Goal: Transaction & Acquisition: Download file/media

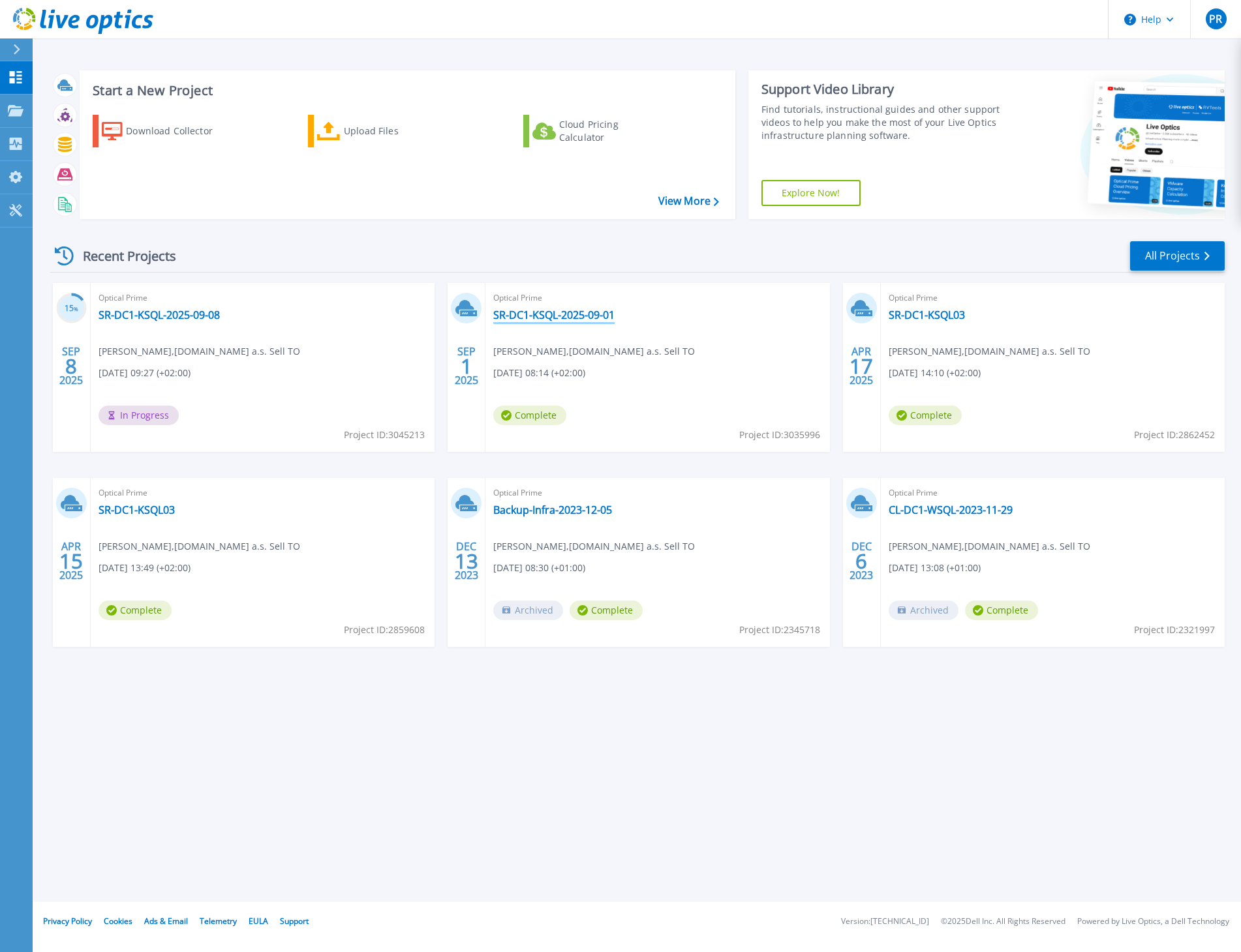
click at [587, 315] on link "SR-DC1-KSQL-2025-09-01" at bounding box center [554, 315] width 122 height 13
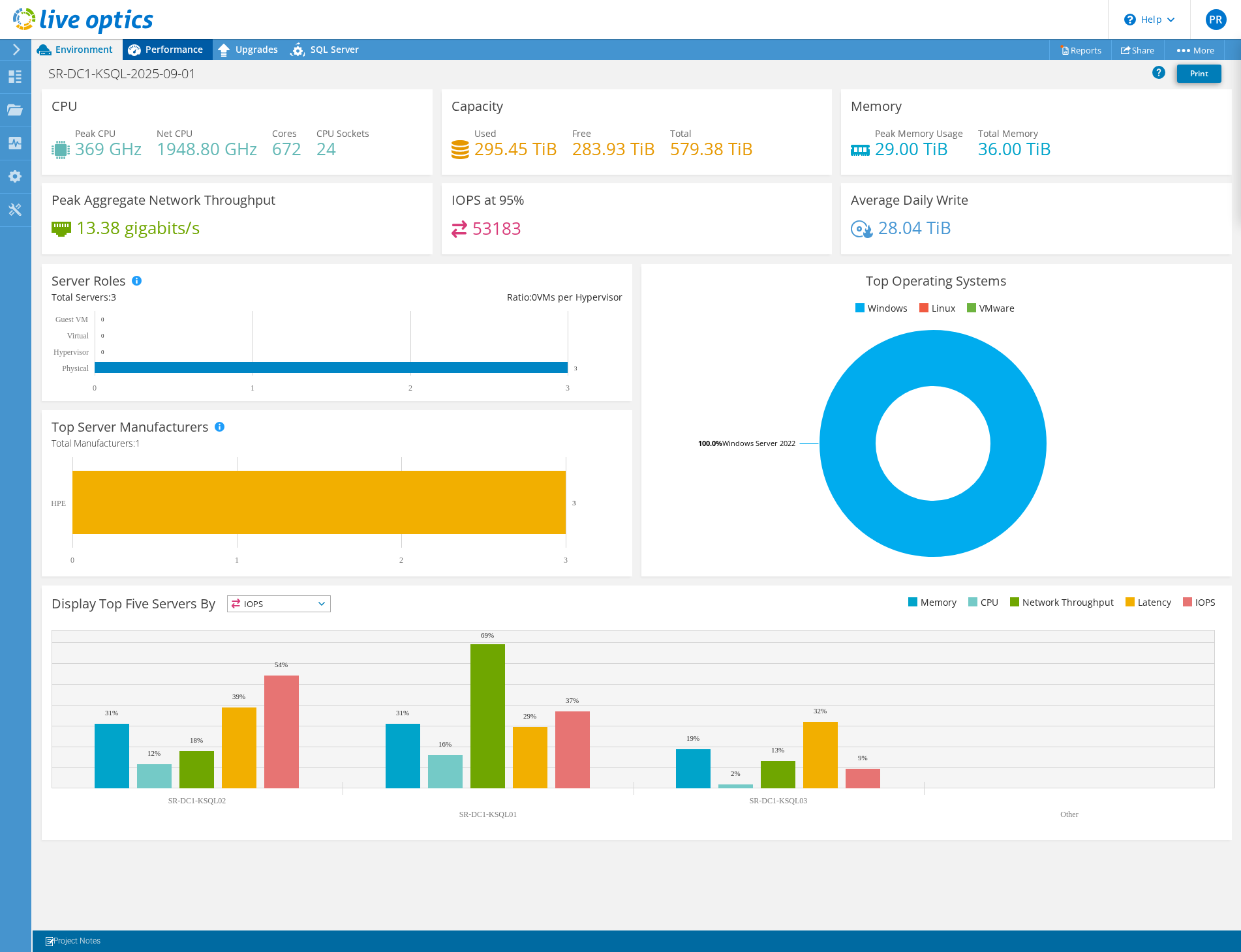
click at [176, 48] on span "Performance" at bounding box center [174, 49] width 57 height 12
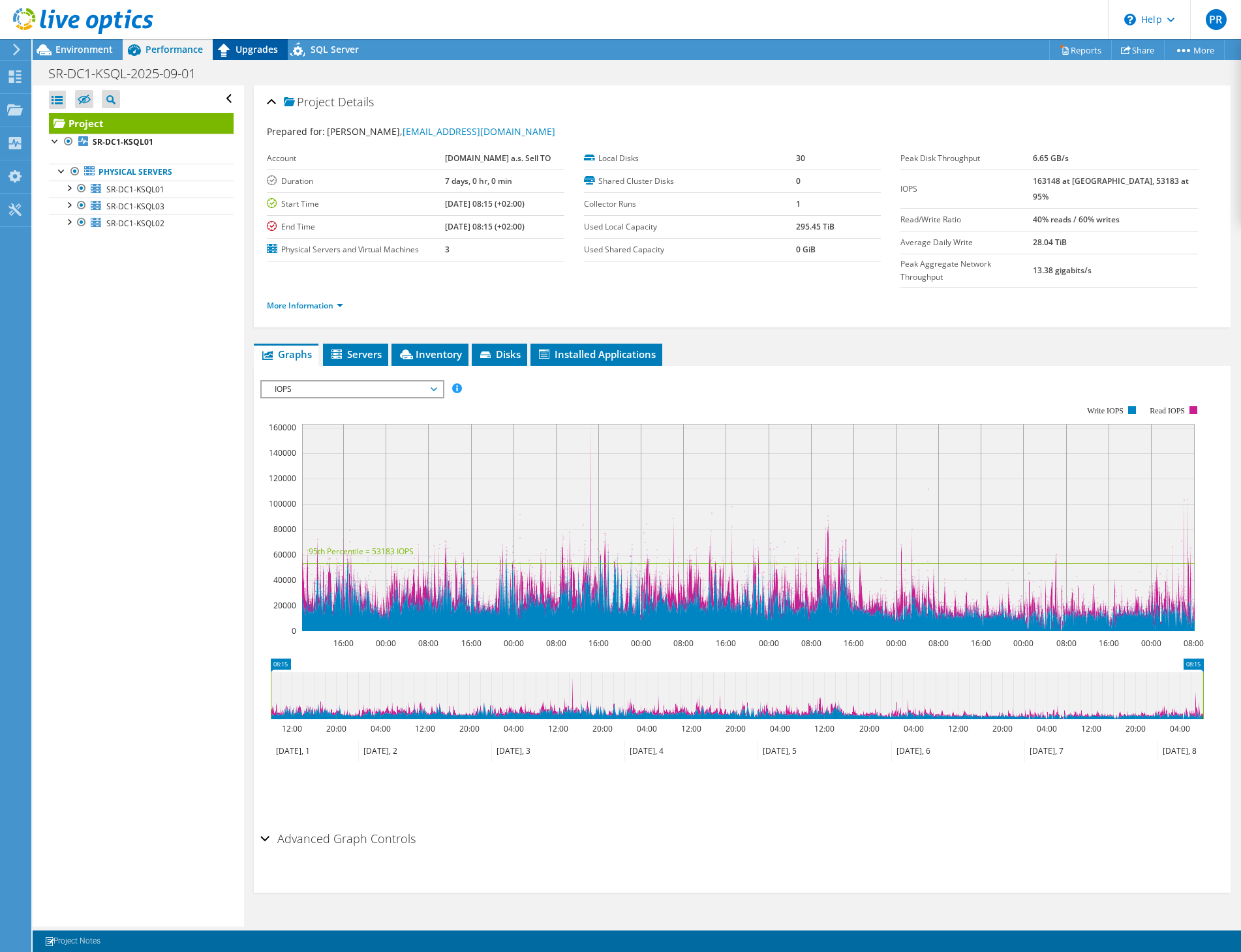
click at [240, 51] on span "Upgrades" at bounding box center [256, 49] width 42 height 12
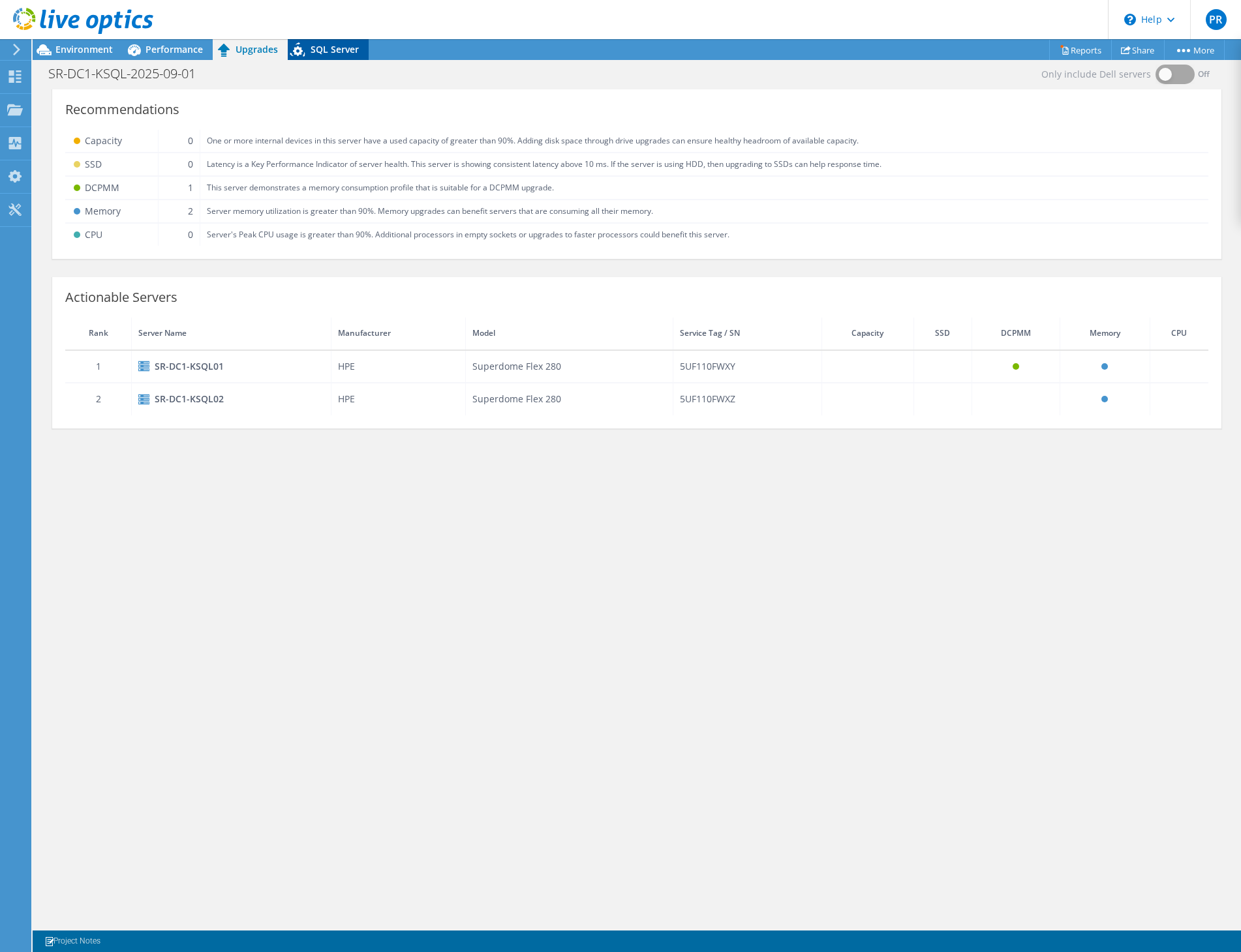
click at [315, 50] on span "SQL Server" at bounding box center [335, 49] width 48 height 12
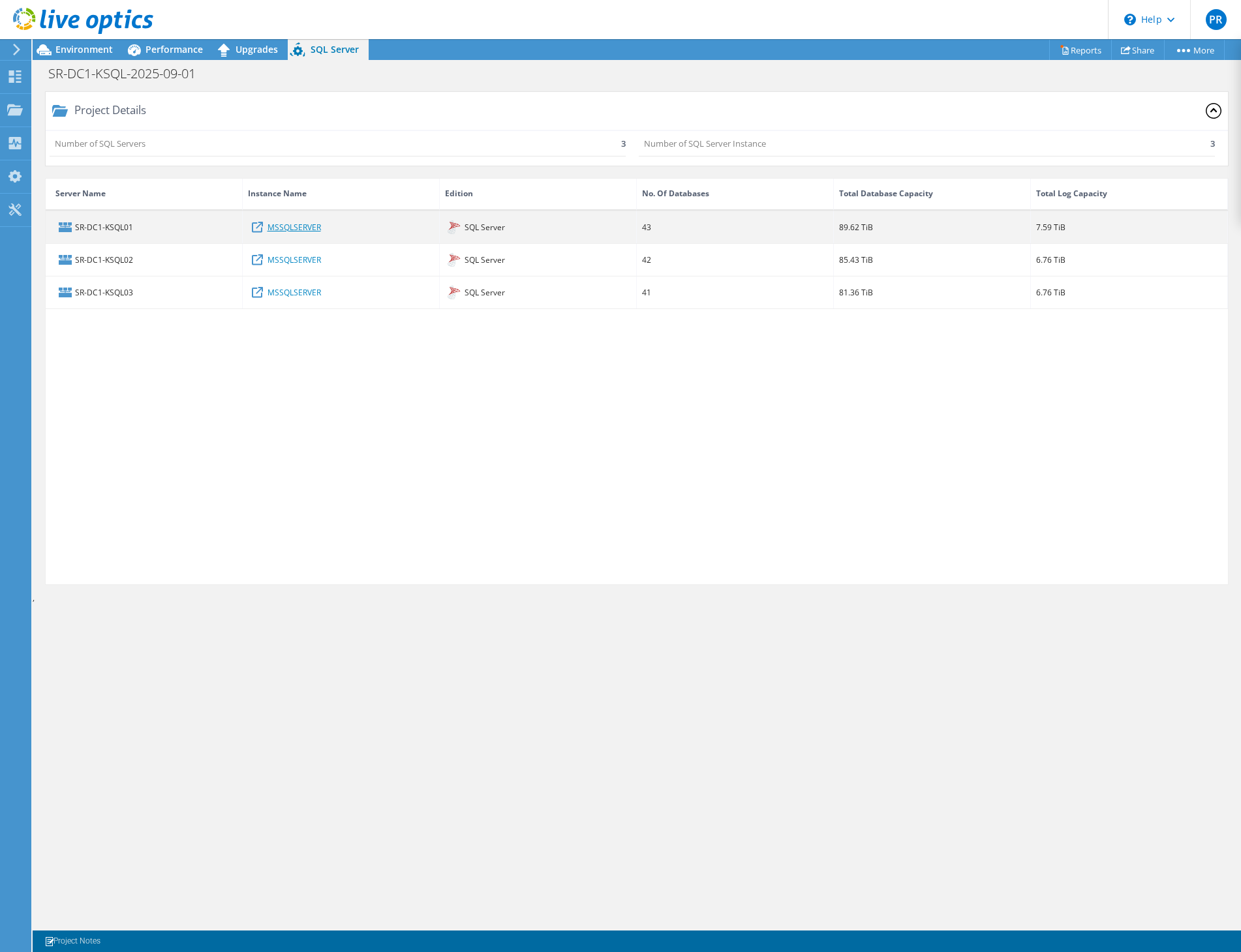
click at [286, 230] on link "MSSQLSERVER" at bounding box center [294, 226] width 54 height 14
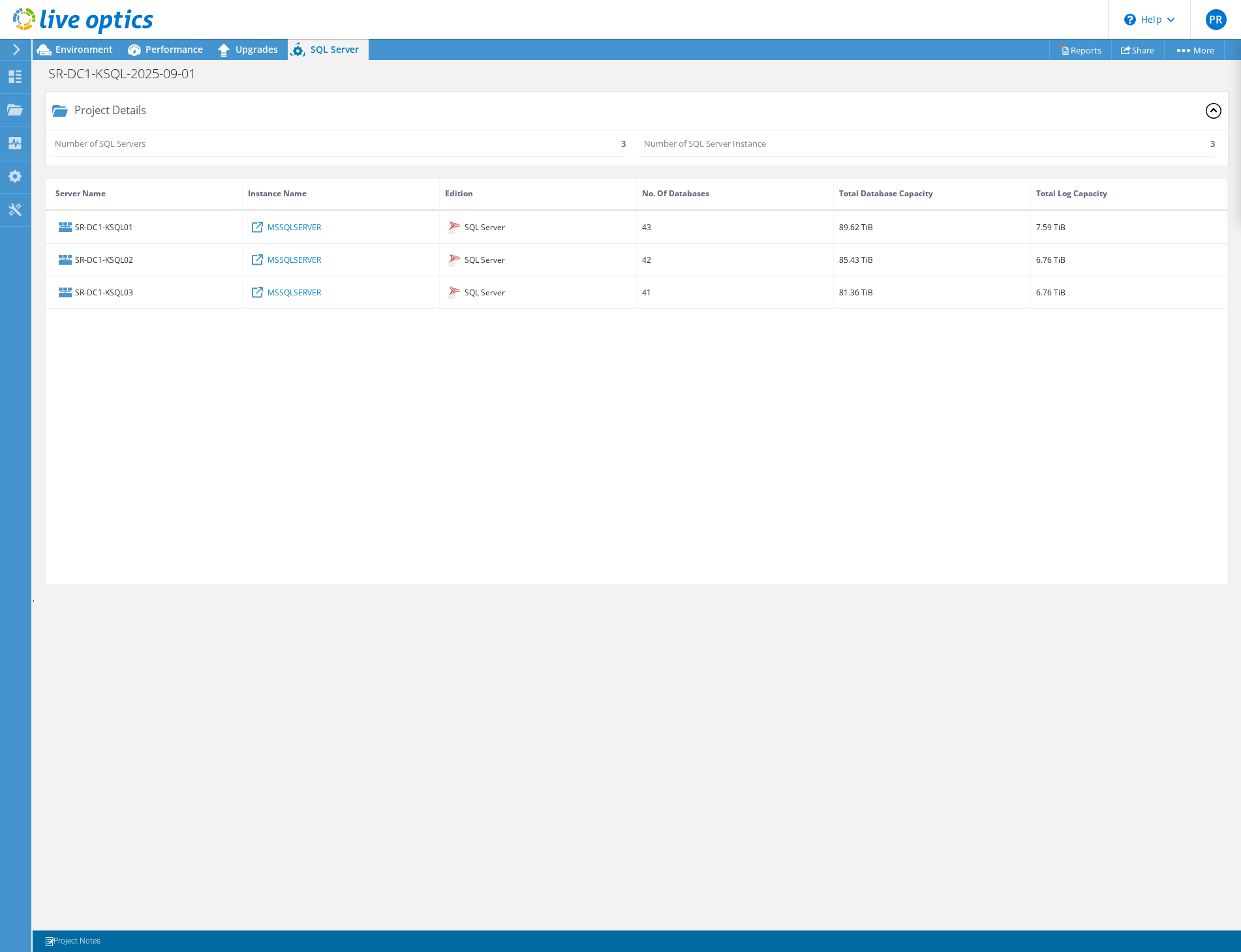
click at [88, 42] on div at bounding box center [76, 21] width 153 height 44
click at [82, 48] on span "Environment" at bounding box center [84, 49] width 57 height 12
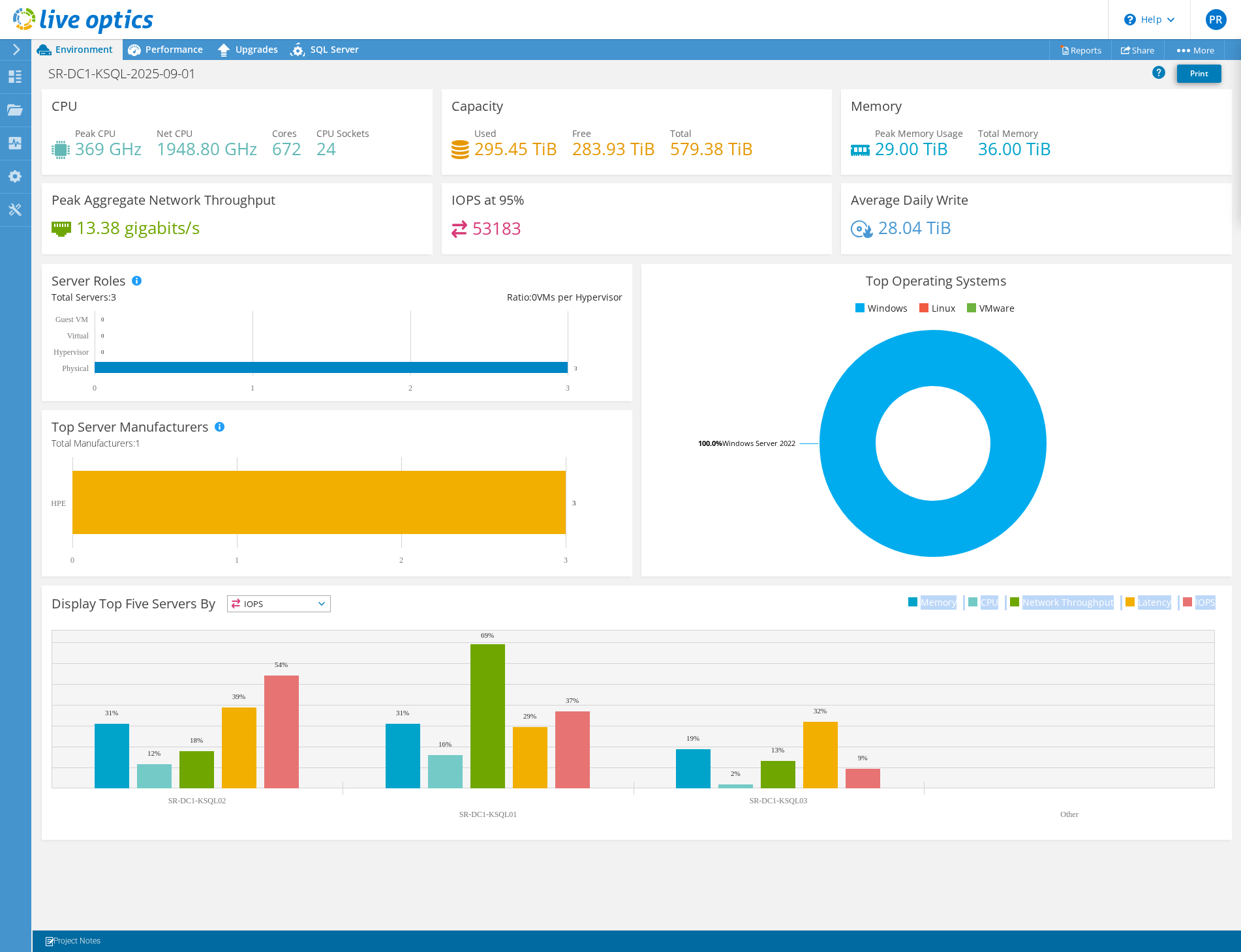
drag, startPoint x: 884, startPoint y: 607, endPoint x: 1228, endPoint y: 630, distance: 344.8
click at [1228, 630] on div "Display Top Five Servers By IOPS IOPS" at bounding box center [637, 713] width 1190 height 255
click at [1219, 604] on ul "Memory CPU Network Throughput Latency IOPS" at bounding box center [929, 602] width 585 height 15
drag, startPoint x: 1219, startPoint y: 604, endPoint x: 869, endPoint y: 560, distance: 352.8
click at [867, 576] on section "CPU Peak CPU 369 GHz Net CPU 1948.80 GHz Cores 672 CPU Sockets 24 Capacity Used…" at bounding box center [637, 469] width 1209 height 759
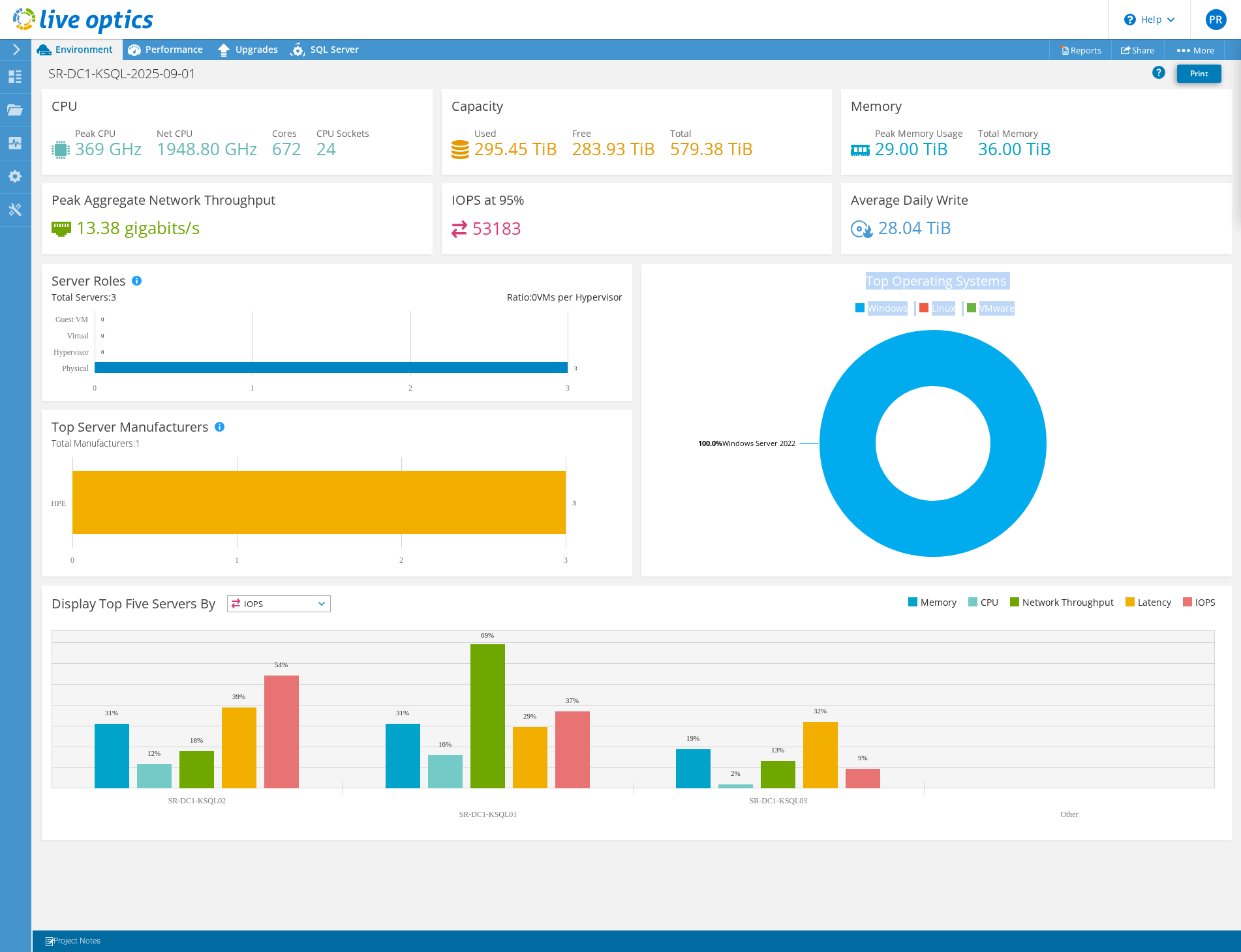
drag, startPoint x: 848, startPoint y: 278, endPoint x: 1143, endPoint y: 345, distance: 302.5
click at [1128, 345] on div "Top Operating Systems Windows Linux VMware 100.0% Windows Server 2022" at bounding box center [937, 421] width 590 height 312
click at [1143, 345] on rect at bounding box center [933, 444] width 564 height 228
click at [312, 56] on div "SQL Server" at bounding box center [328, 49] width 81 height 21
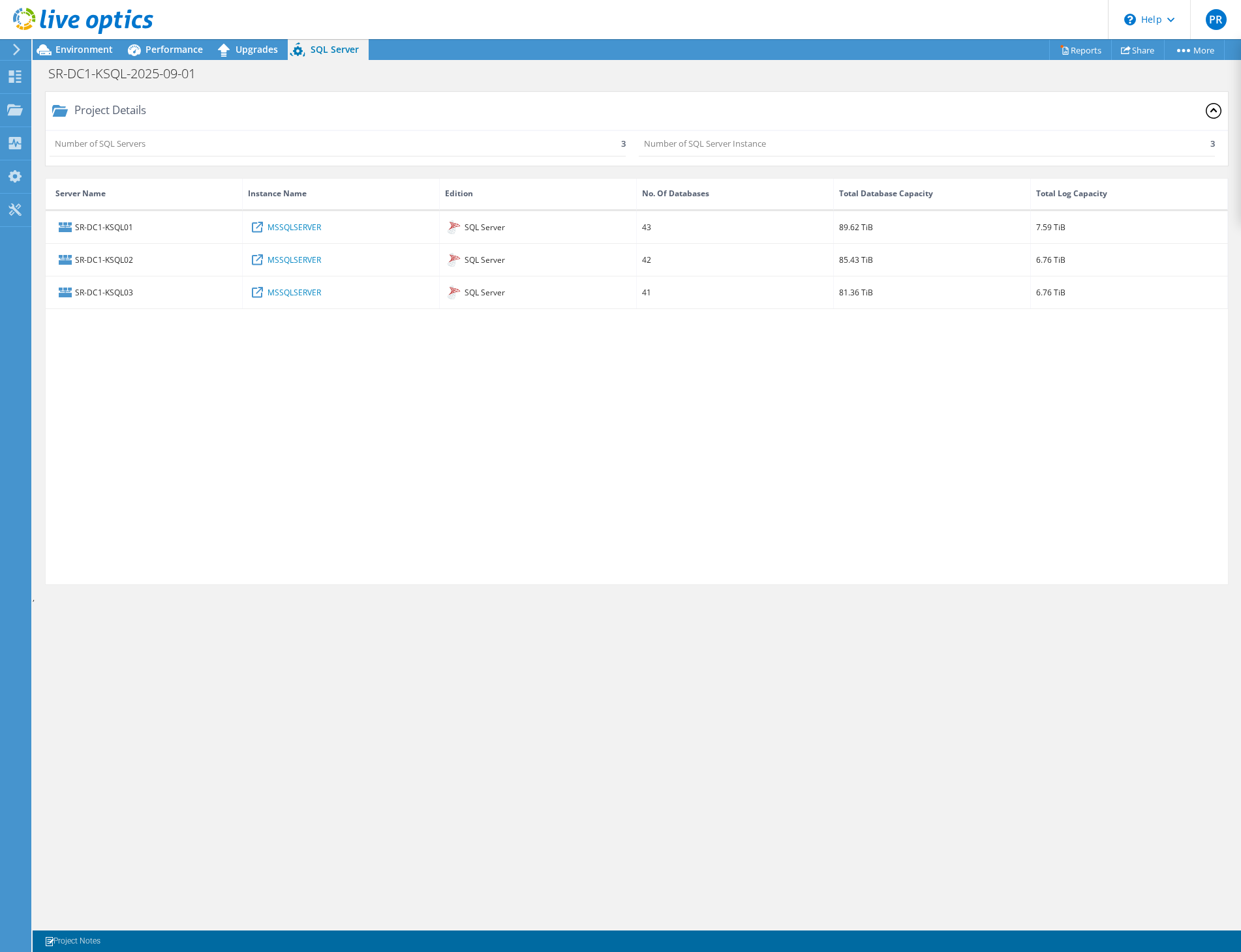
click at [986, 536] on div "SR-DC1-KSQL01 MSSQLSERVER SQL Server 43 89.62 TiB 7.59 TiB SR-DC1-KSQL02 MSSQLS…" at bounding box center [637, 397] width 1182 height 373
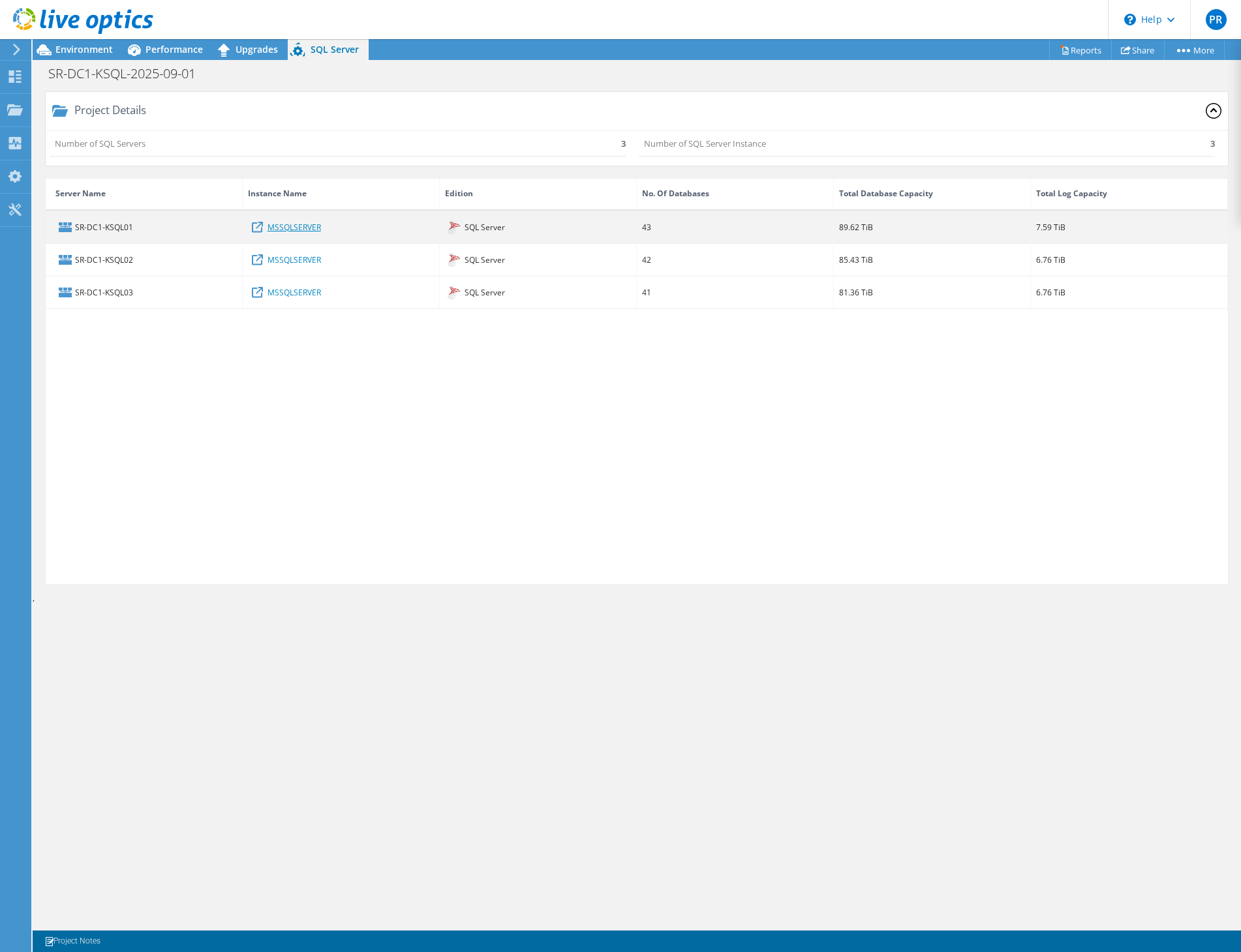
click at [317, 229] on link "MSSQLSERVER" at bounding box center [294, 226] width 54 height 14
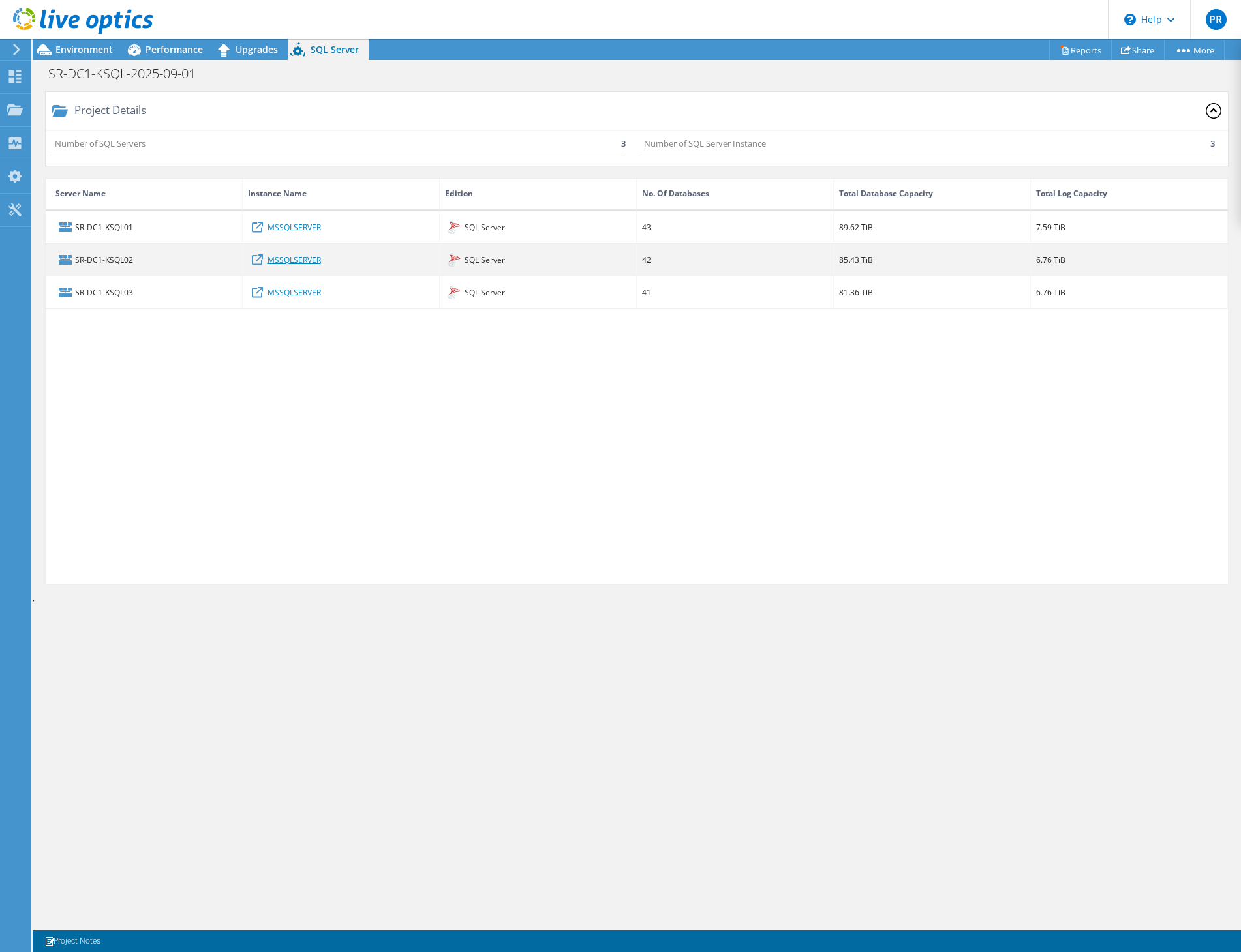
click at [311, 264] on link "MSSQLSERVER" at bounding box center [294, 259] width 54 height 14
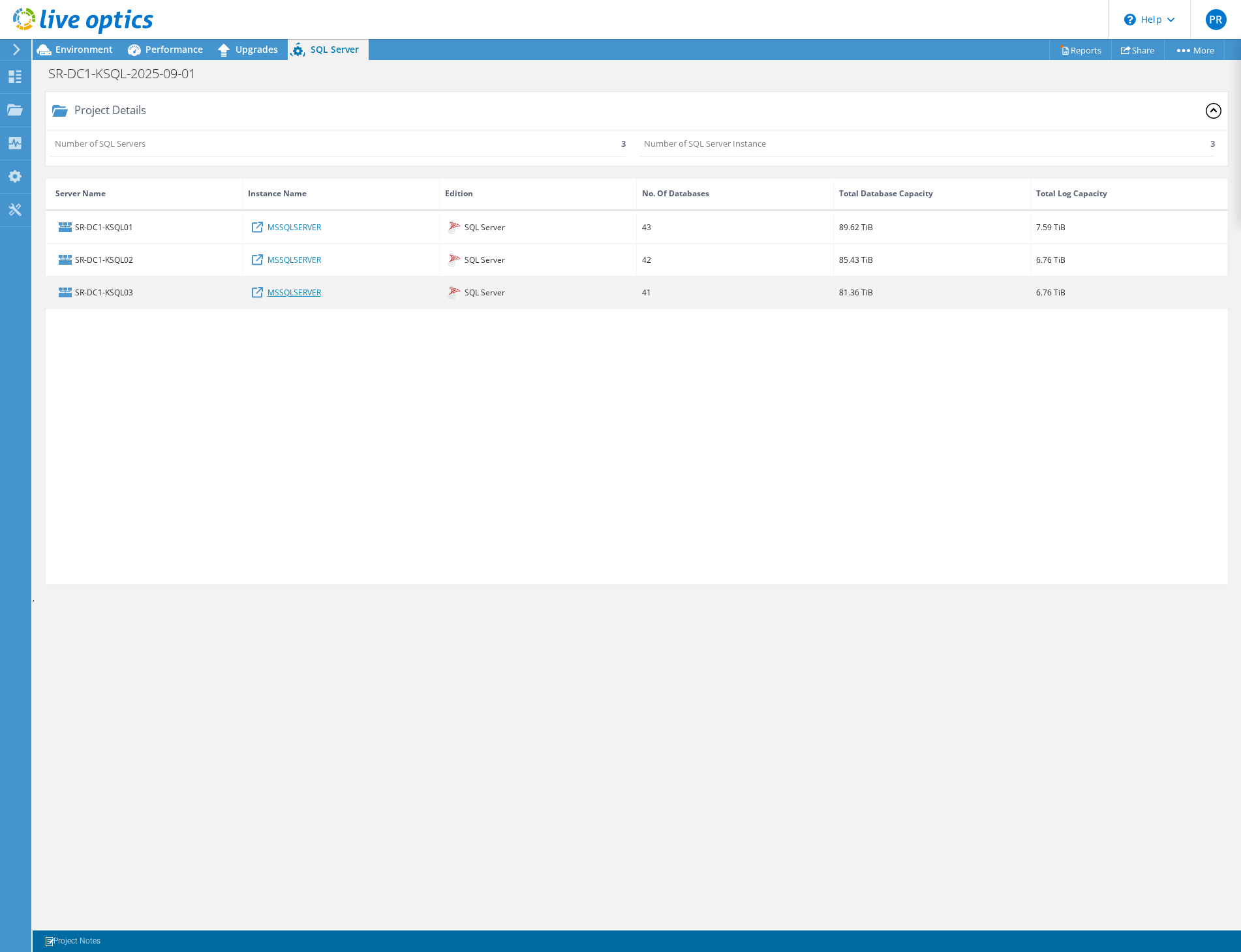
click at [310, 288] on link "MSSQLSERVER" at bounding box center [294, 292] width 54 height 14
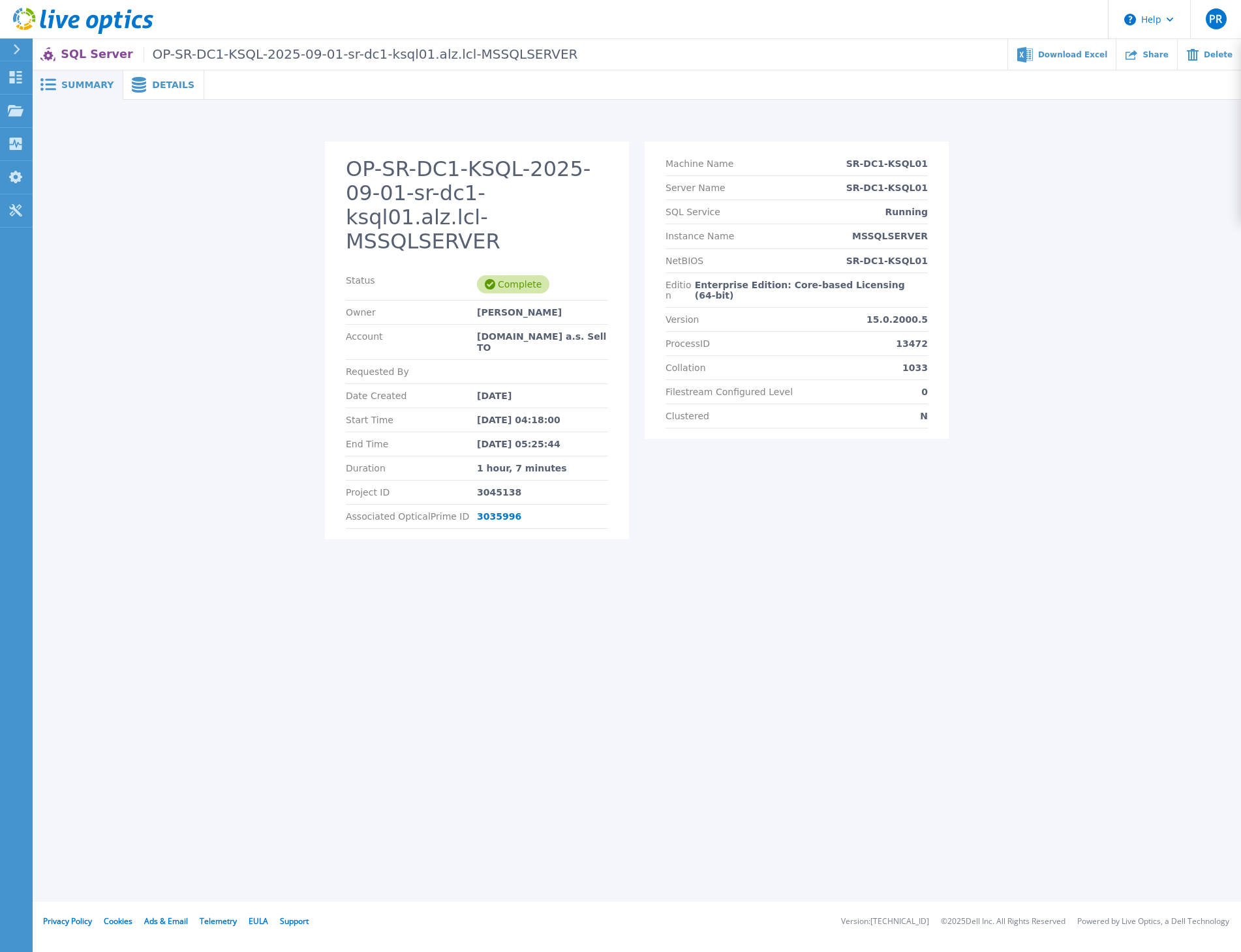
click at [162, 85] on span "Details" at bounding box center [173, 84] width 42 height 9
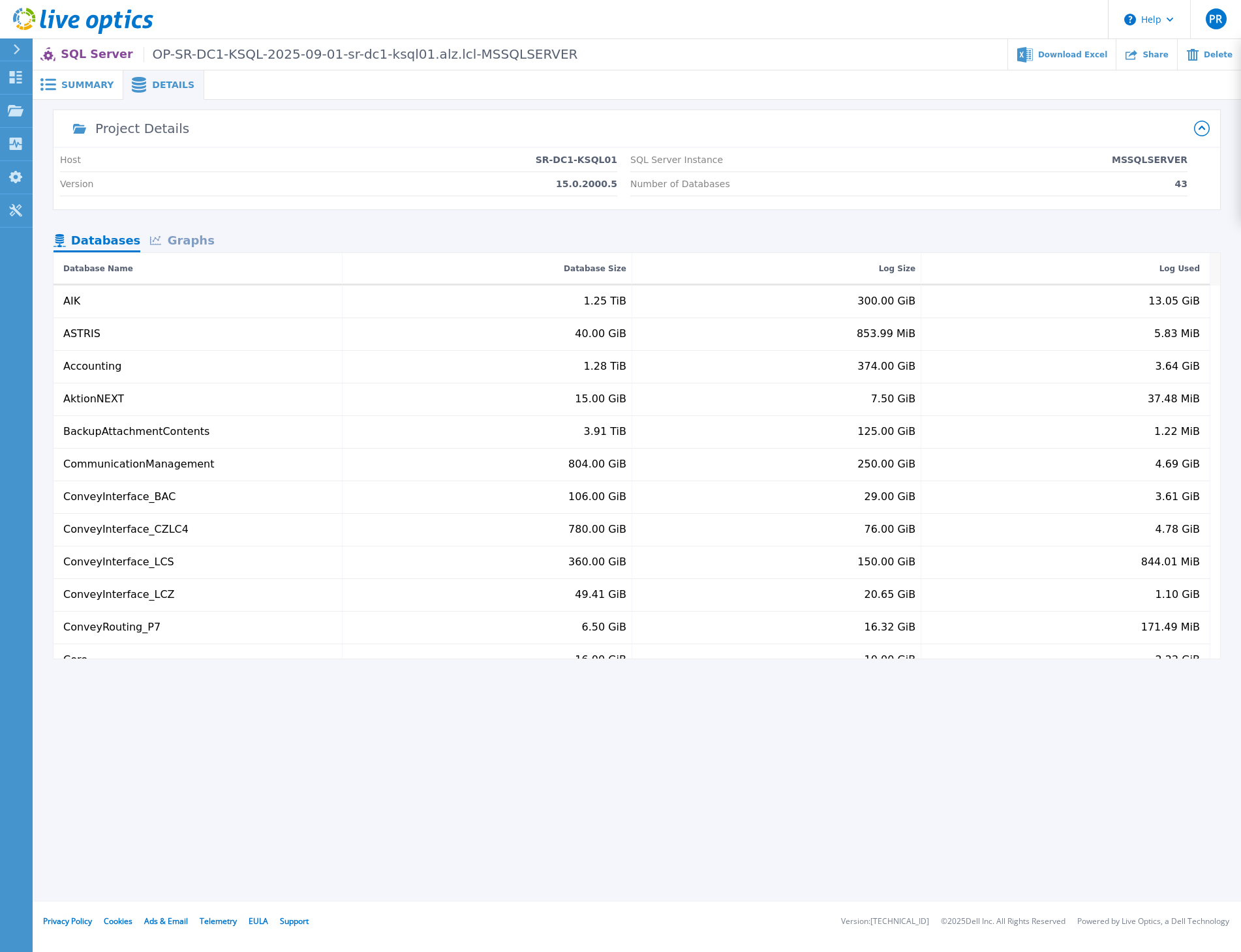
click at [159, 234] on div "Graphs" at bounding box center [182, 242] width 84 height 23
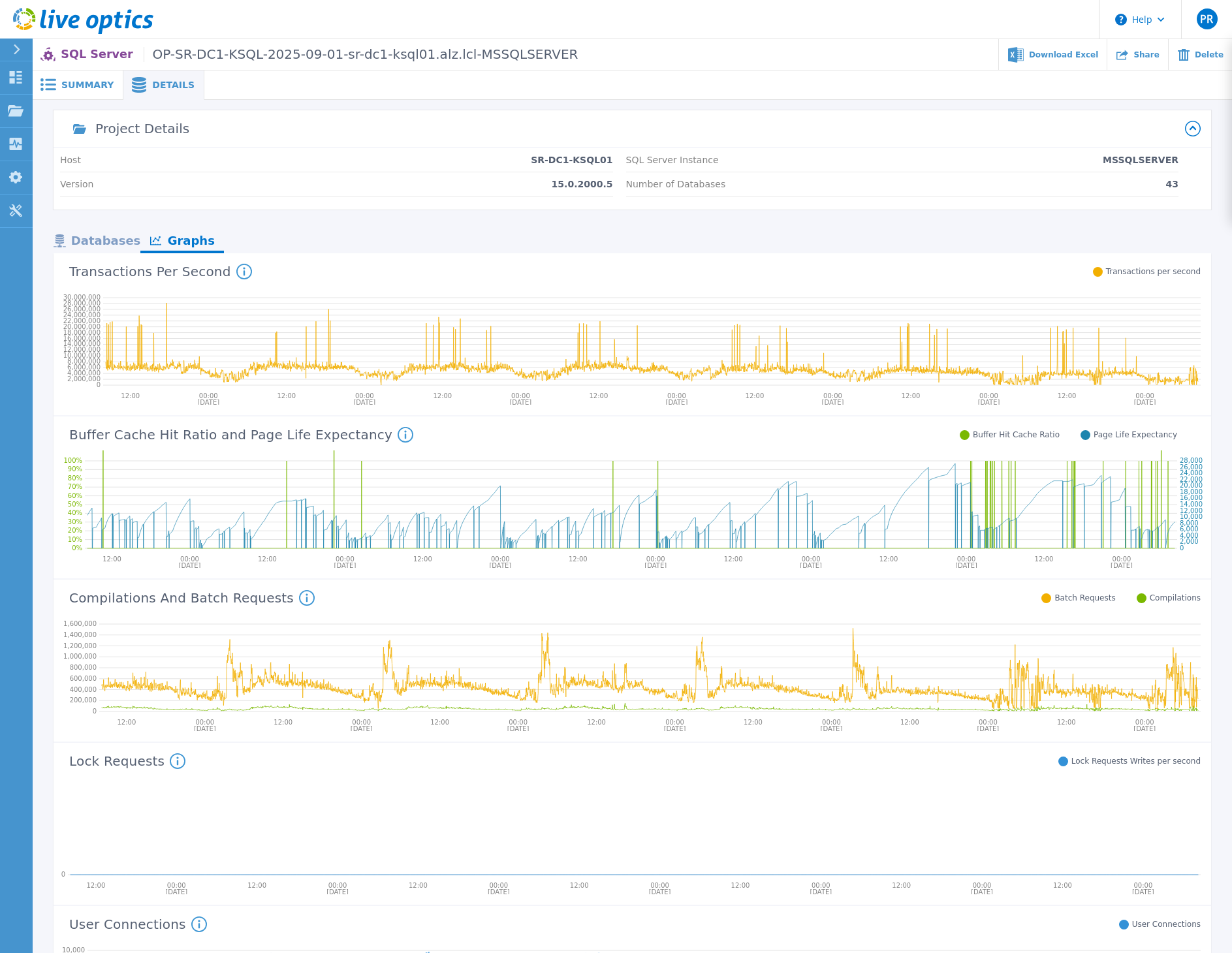
click at [73, 85] on span "Summary" at bounding box center [87, 84] width 52 height 9
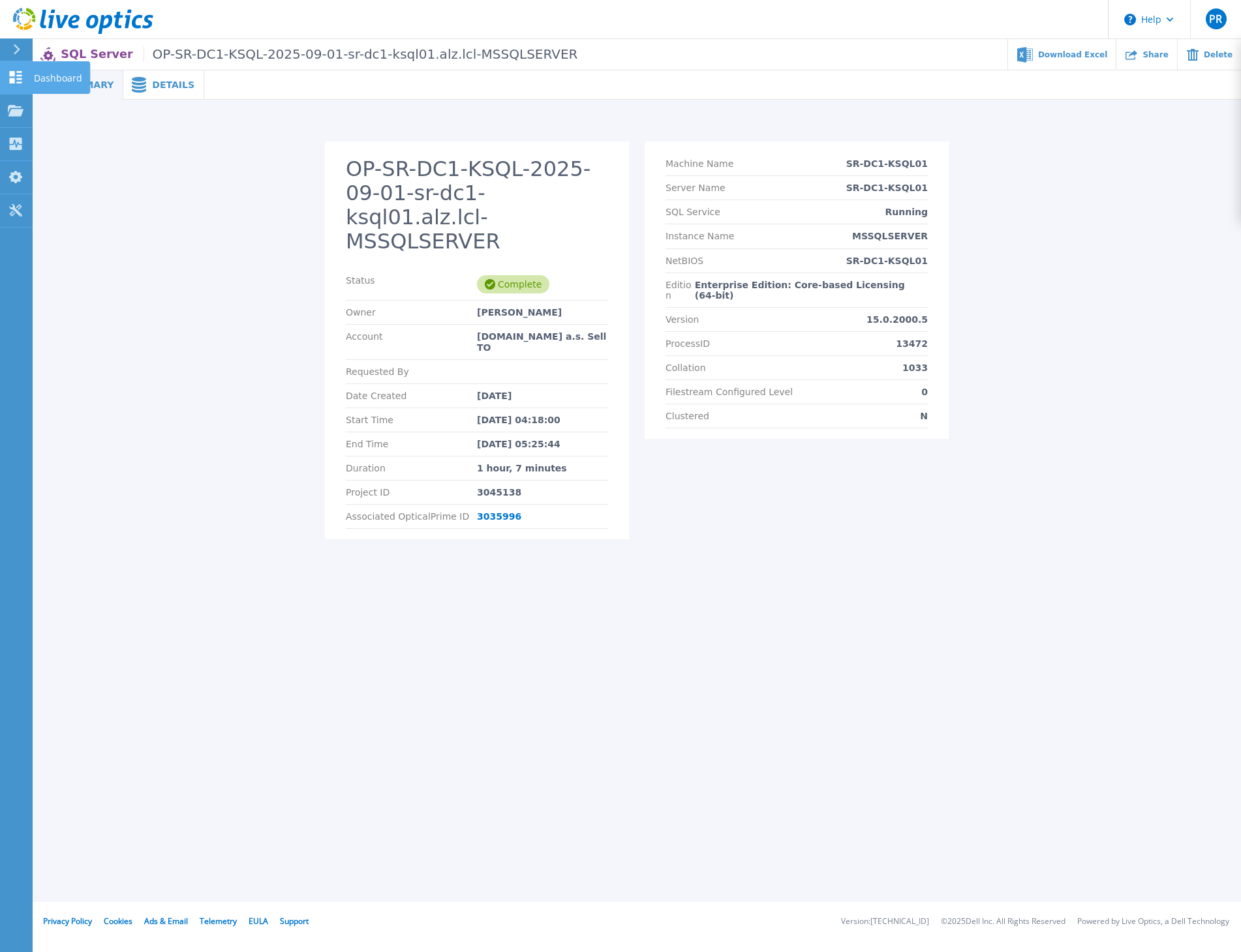
click at [32, 76] on div "Dashboard" at bounding box center [61, 77] width 58 height 32
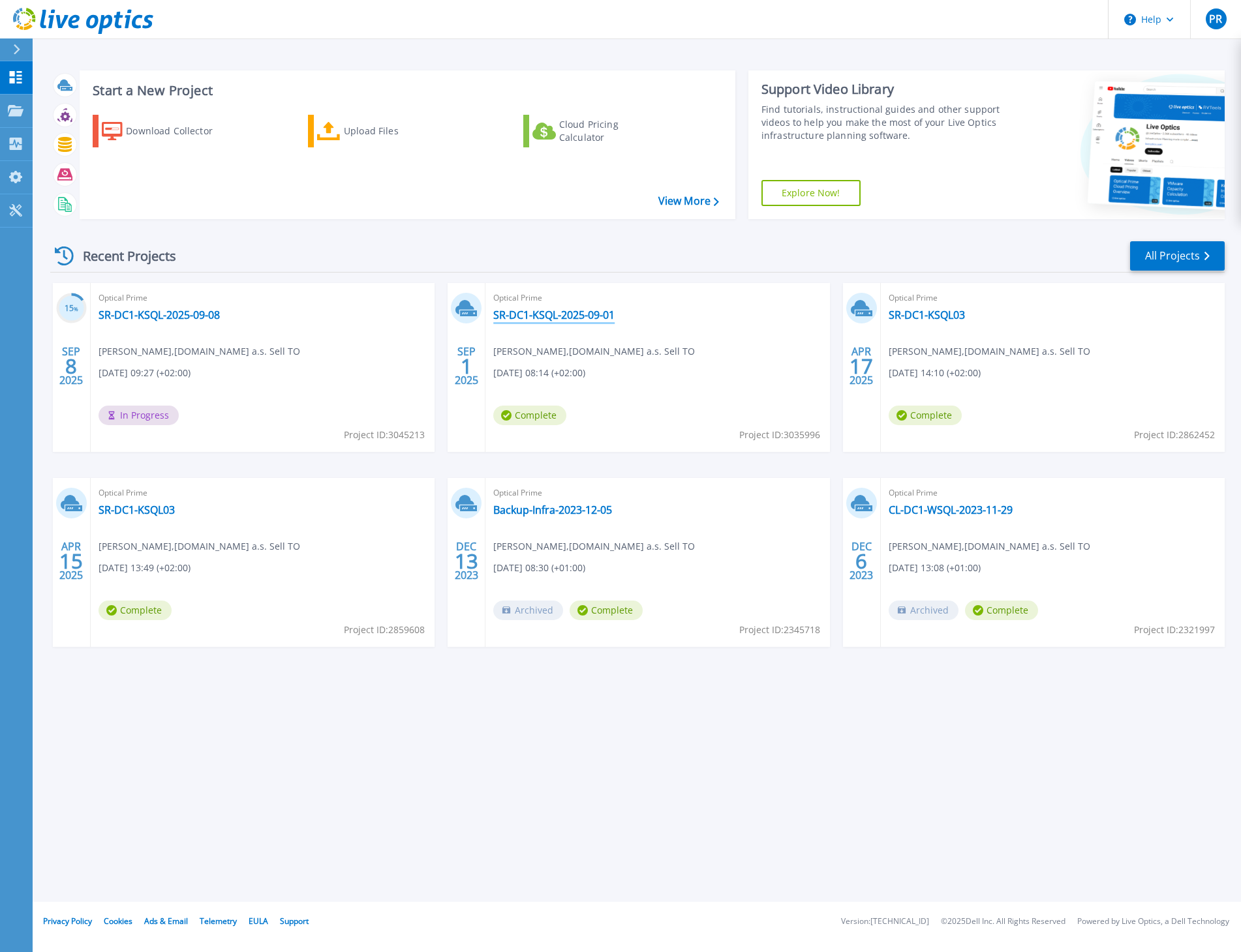
click at [540, 312] on link "SR-DC1-KSQL-2025-09-01" at bounding box center [554, 315] width 122 height 13
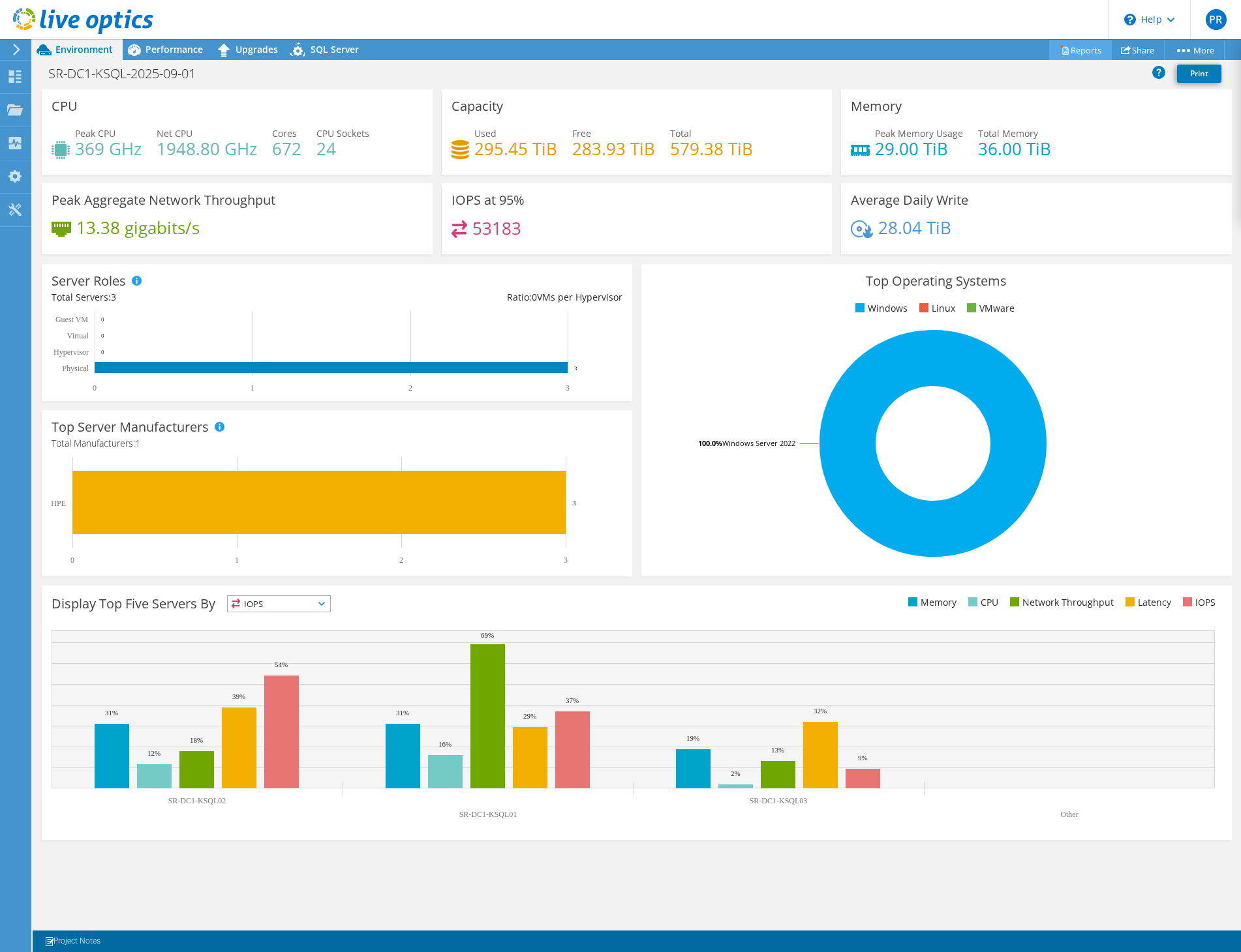
click at [1088, 51] on link "Reports" at bounding box center [1081, 50] width 63 height 20
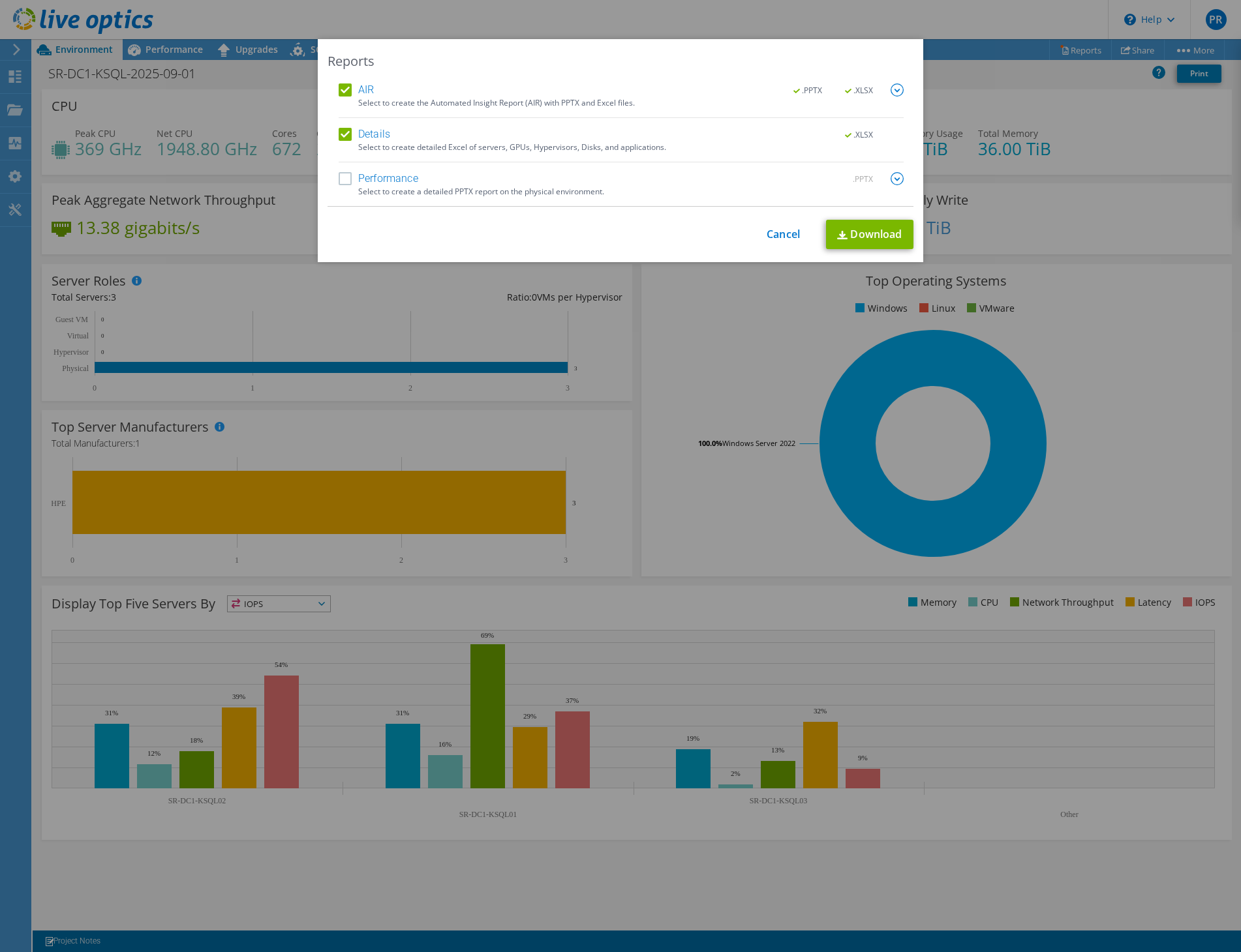
click at [341, 188] on div "Performance .PPTX Select to create a detailed PPTX report on the physical envir…" at bounding box center [621, 188] width 565 height 34
click at [342, 181] on label "Performance" at bounding box center [379, 178] width 79 height 13
click at [0, 0] on input "Performance" at bounding box center [0, 0] width 0 height 0
click at [895, 239] on link "Download" at bounding box center [870, 235] width 88 height 30
click at [652, 235] on div "This process may take a while, please wait... Cancel Download" at bounding box center [620, 235] width 586 height 30
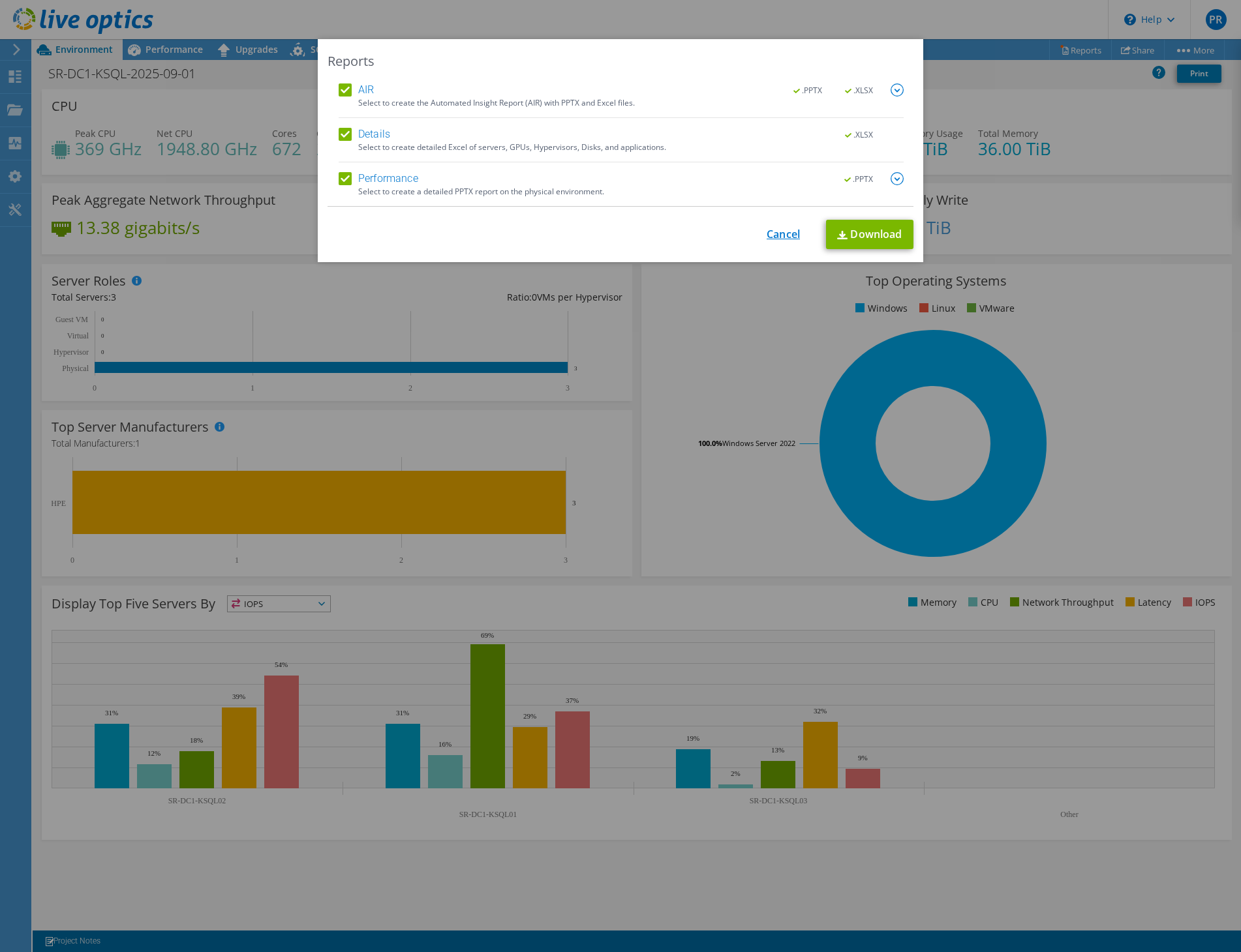
click at [774, 237] on link "Cancel" at bounding box center [783, 234] width 33 height 12
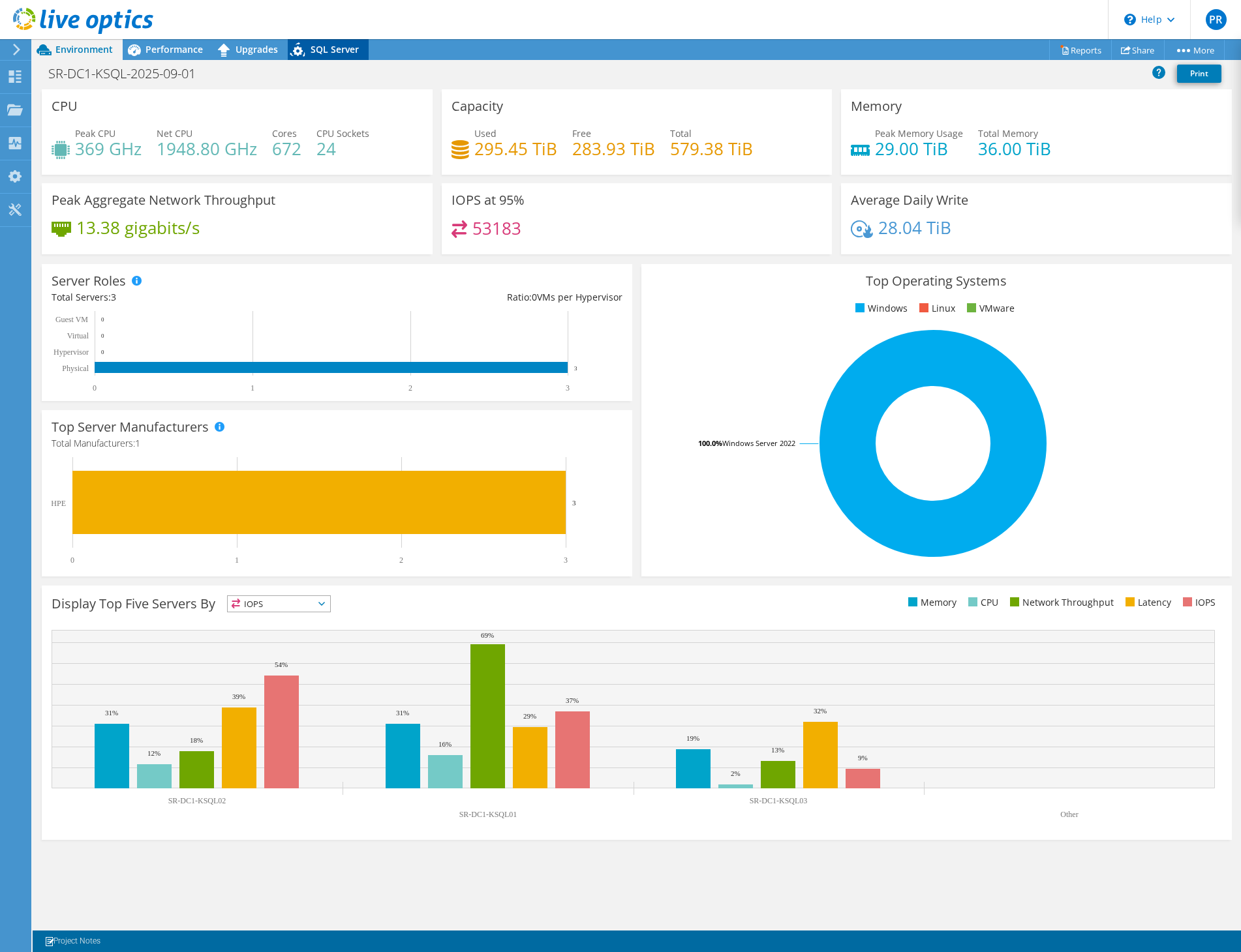
click at [338, 51] on span "SQL Server" at bounding box center [335, 49] width 48 height 12
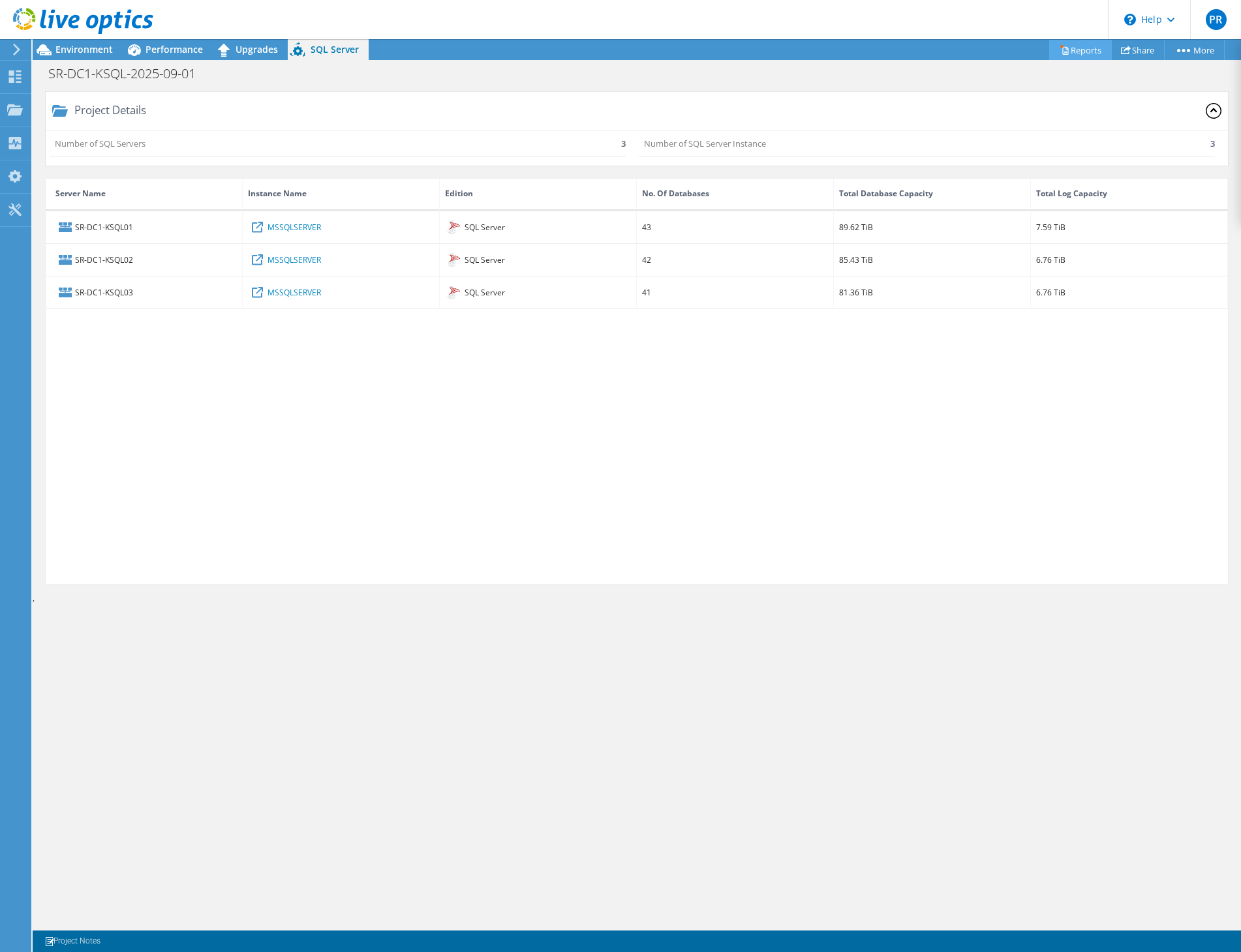
click at [1076, 54] on link "Reports" at bounding box center [1081, 50] width 63 height 20
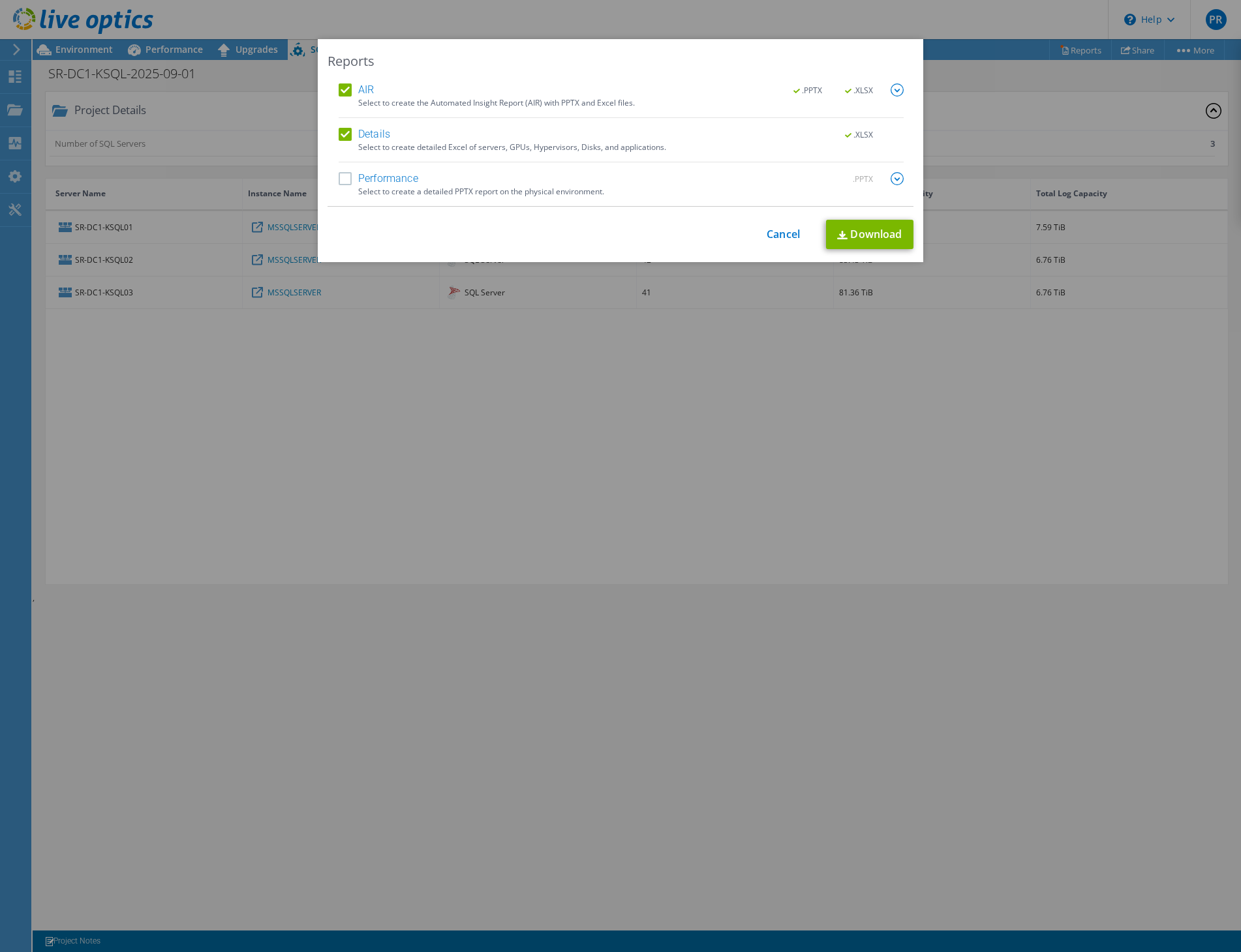
click at [892, 181] on img at bounding box center [897, 178] width 13 height 13
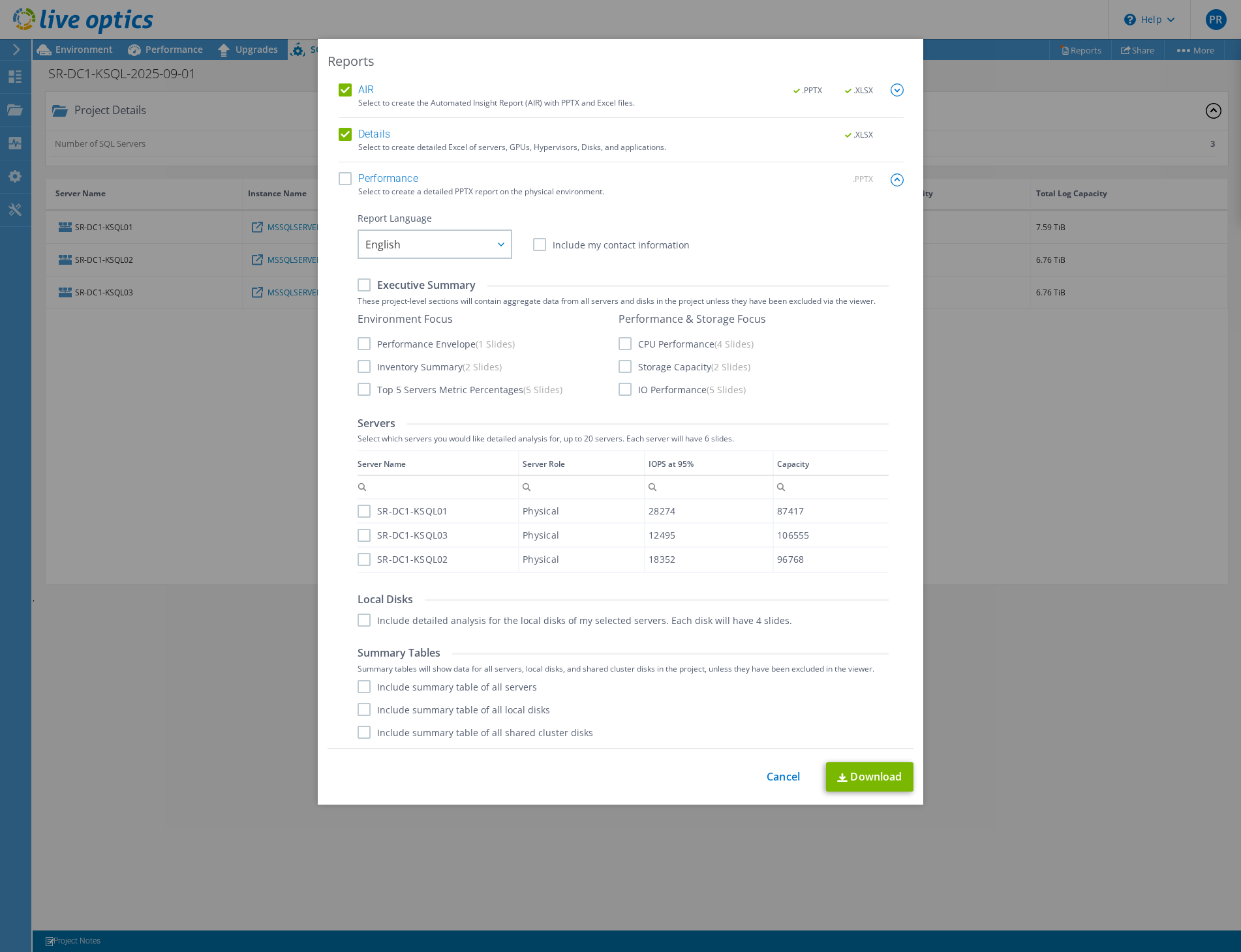
click at [341, 184] on label "Performance" at bounding box center [379, 178] width 79 height 13
click at [0, 0] on input "Performance" at bounding box center [0, 0] width 0 height 0
click at [618, 345] on label "CPU Performance (4 Slides)" at bounding box center [685, 344] width 135 height 13
click at [0, 0] on input "CPU Performance (4 Slides)" at bounding box center [0, 0] width 0 height 0
click at [619, 369] on label "Storage Capacity (2 Slides)" at bounding box center [684, 367] width 131 height 13
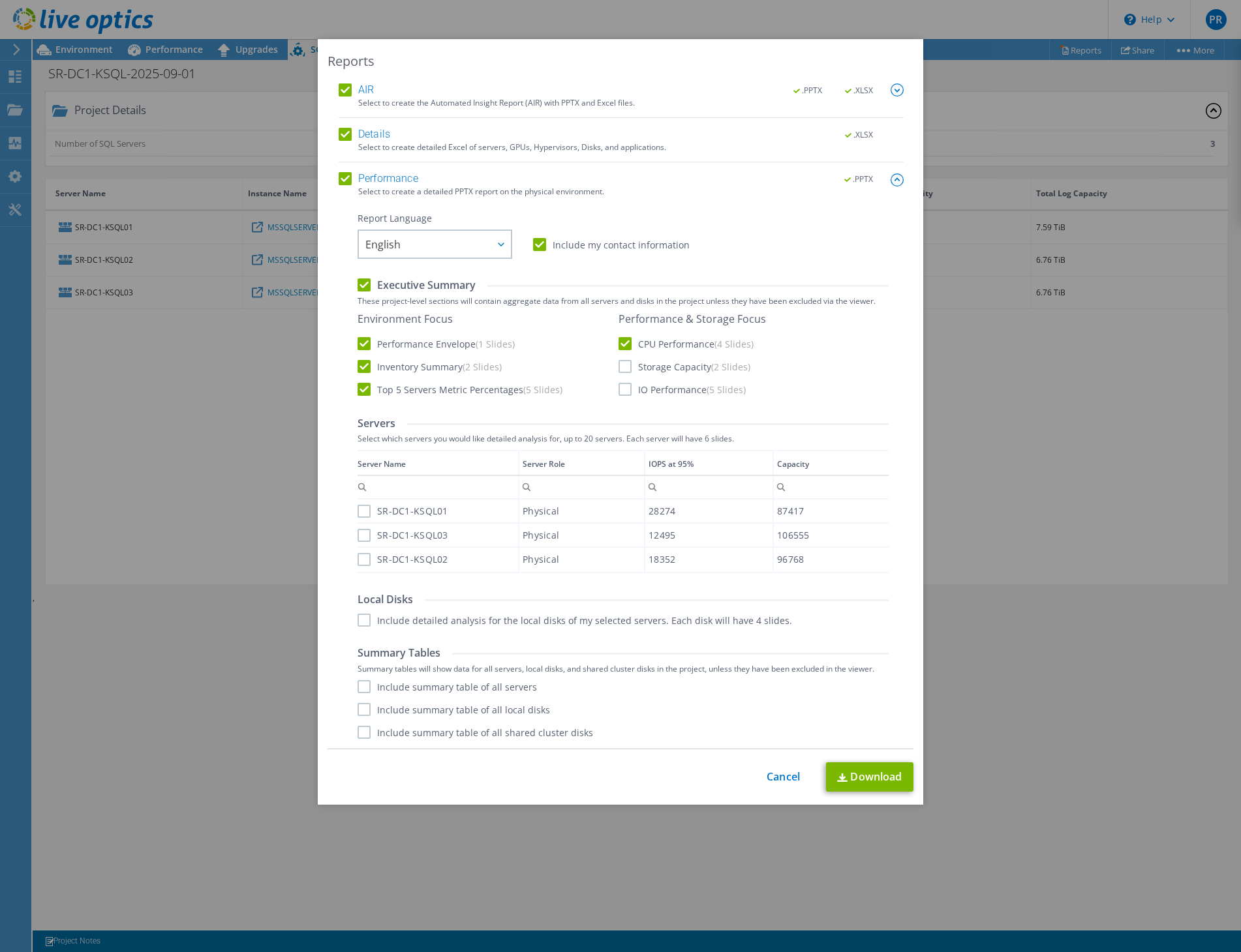
click at [0, 0] on input "Storage Capacity (2 Slides)" at bounding box center [0, 0] width 0 height 0
click at [622, 385] on label "IO Performance (5 Slides)" at bounding box center [682, 389] width 127 height 13
click at [0, 0] on input "IO Performance (5 Slides)" at bounding box center [0, 0] width 0 height 0
click at [362, 511] on label "SR-DC1-KSQL01" at bounding box center [403, 512] width 91 height 13
click at [0, 0] on input "SR-DC1-KSQL01" at bounding box center [0, 0] width 0 height 0
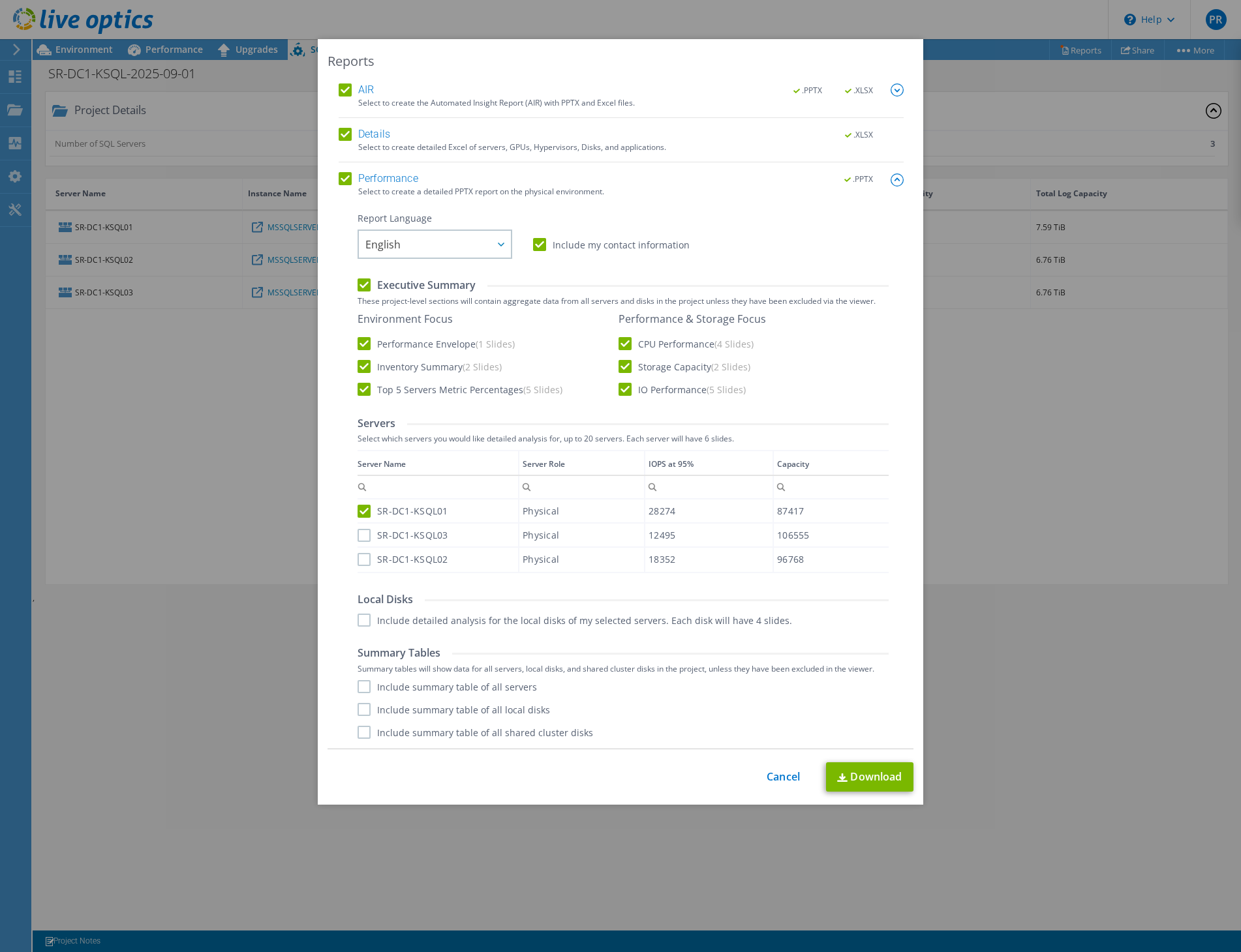
click at [361, 521] on div "SR-DC1-KSQL01" at bounding box center [437, 511] width 160 height 23
click at [361, 534] on label "SR-DC1-KSQL03" at bounding box center [403, 536] width 91 height 13
click at [0, 0] on input "SR-DC1-KSQL03" at bounding box center [0, 0] width 0 height 0
click at [360, 559] on label "SR-DC1-KSQL02" at bounding box center [403, 559] width 91 height 13
click at [0, 0] on input "SR-DC1-KSQL02" at bounding box center [0, 0] width 0 height 0
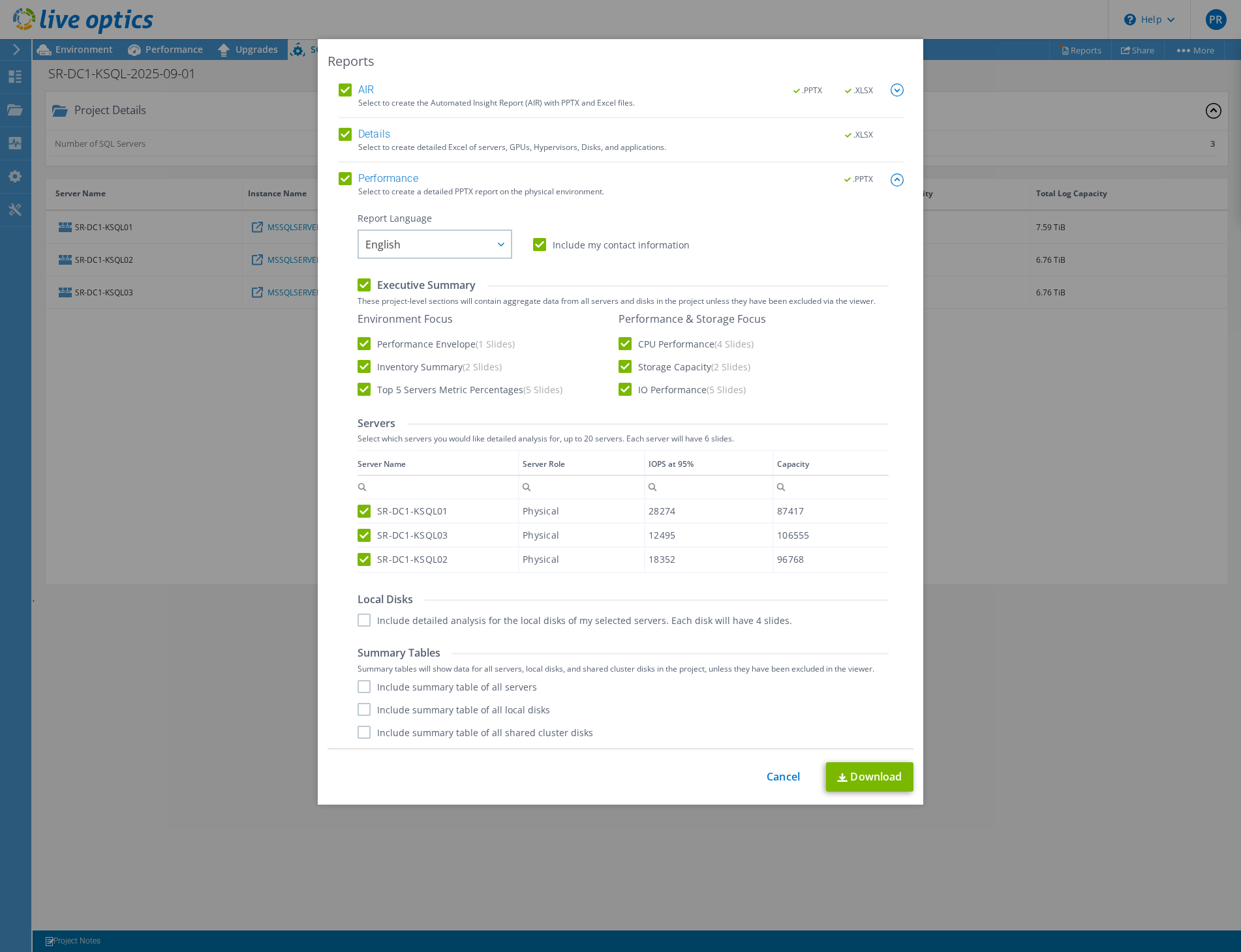
click at [357, 620] on label "Include detailed analysis for the local disks of my selected servers. Each disk…" at bounding box center [575, 621] width 435 height 13
click at [0, 0] on input "Include detailed analysis for the local disks of my selected servers. Each disk…" at bounding box center [0, 0] width 0 height 0
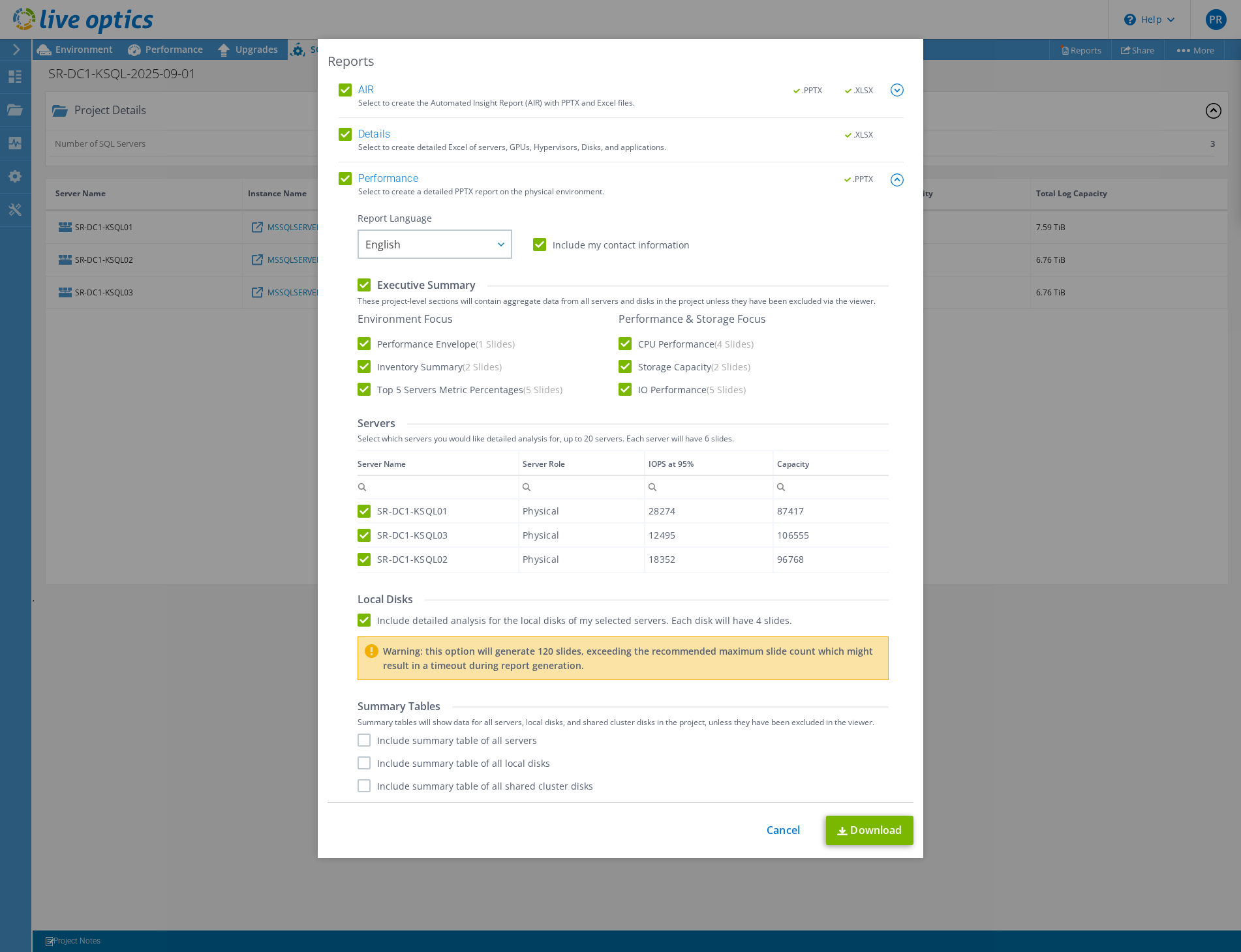
click at [358, 744] on label "Include summary table of all servers" at bounding box center [446, 740] width 179 height 13
click at [0, 0] on input "Include summary table of all servers" at bounding box center [0, 0] width 0 height 0
click at [364, 769] on label "Include summary table of all local disks" at bounding box center [453, 763] width 193 height 13
click at [0, 0] on input "Include summary table of all local disks" at bounding box center [0, 0] width 0 height 0
click at [533, 244] on label "Include my contact information" at bounding box center [611, 245] width 156 height 13
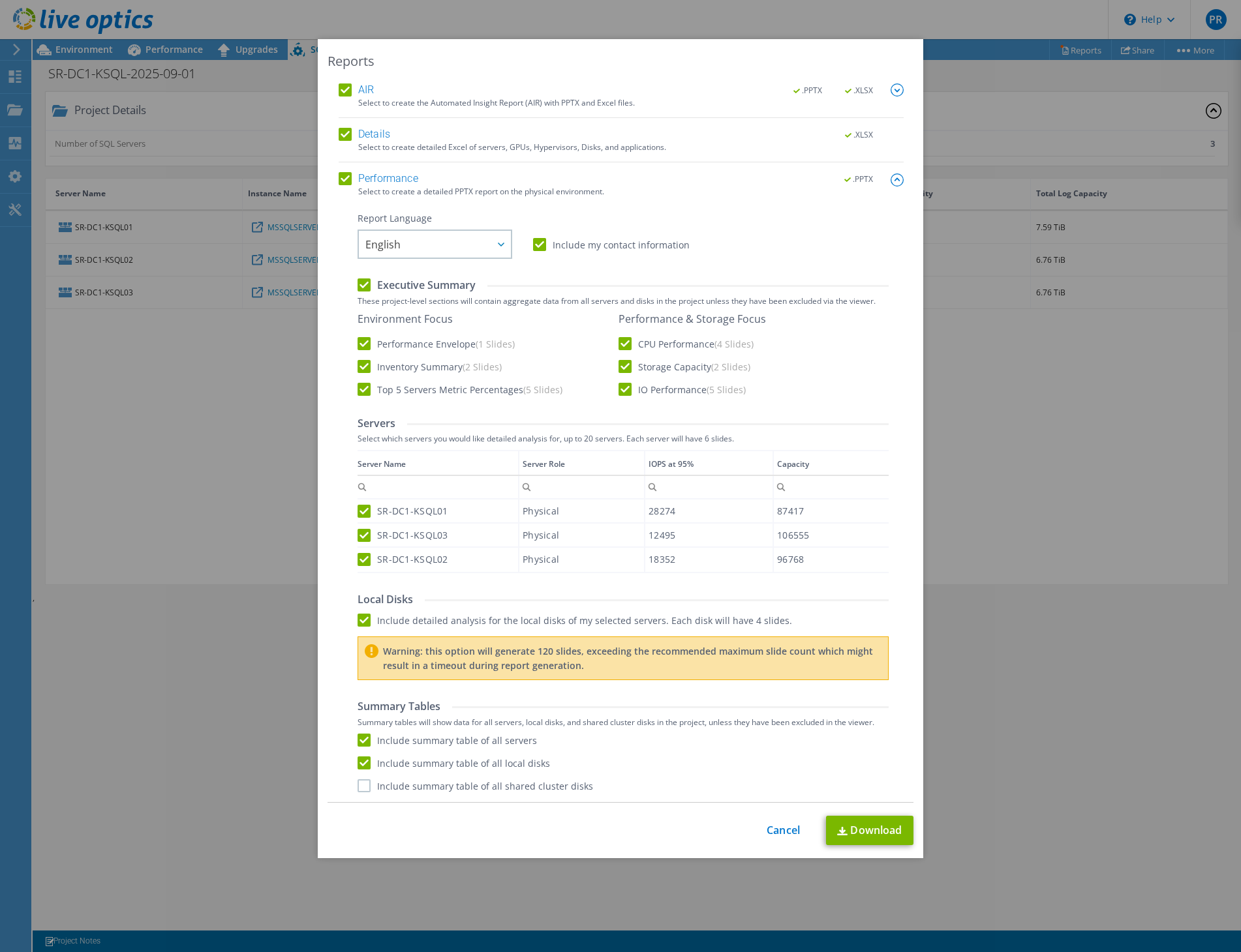
click at [0, 0] on input "Include my contact information" at bounding box center [0, 0] width 0 height 0
click at [537, 246] on label "Include my contact information" at bounding box center [611, 245] width 156 height 13
click at [0, 0] on input "Include my contact information" at bounding box center [0, 0] width 0 height 0
click at [522, 797] on div "Performance .PPTX Select to create a detailed PPTX report on the physical envir…" at bounding box center [621, 487] width 565 height 630
click at [478, 796] on div "Performance .PPTX Select to create a detailed PPTX report on the physical envir…" at bounding box center [621, 487] width 565 height 630
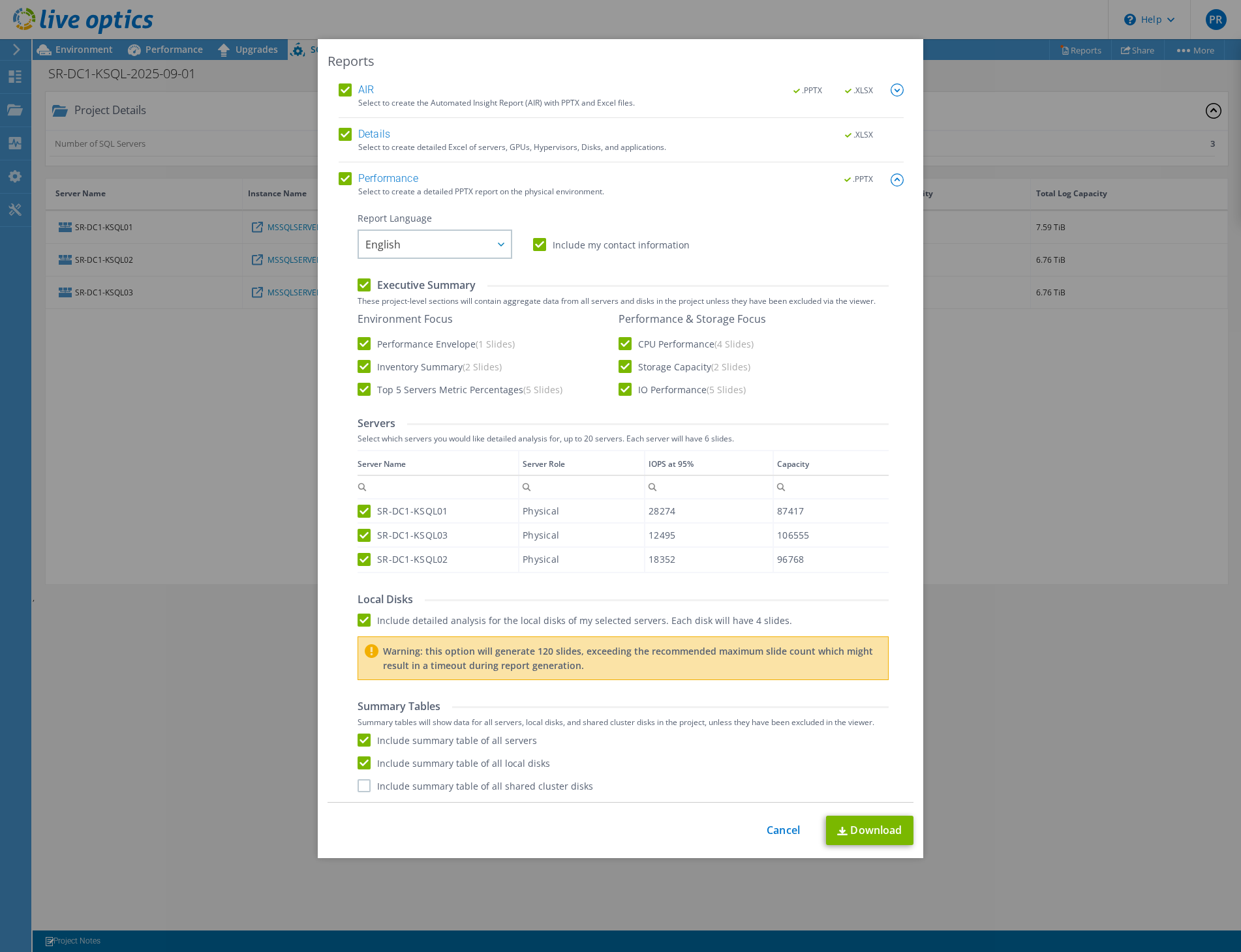
click at [472, 788] on label "Include summary table of all shared cluster disks" at bounding box center [475, 786] width 236 height 13
click at [0, 0] on input "Include summary table of all shared cluster disks" at bounding box center [0, 0] width 0 height 0
click at [862, 827] on link "Download" at bounding box center [870, 831] width 88 height 30
click at [765, 156] on div "Details .XLSX Select to create detailed Excel of servers, GPUs, Hypervisors, Di…" at bounding box center [621, 145] width 565 height 35
click at [774, 842] on div "This process may take a while, please wait... Cancel Download" at bounding box center [620, 831] width 586 height 30
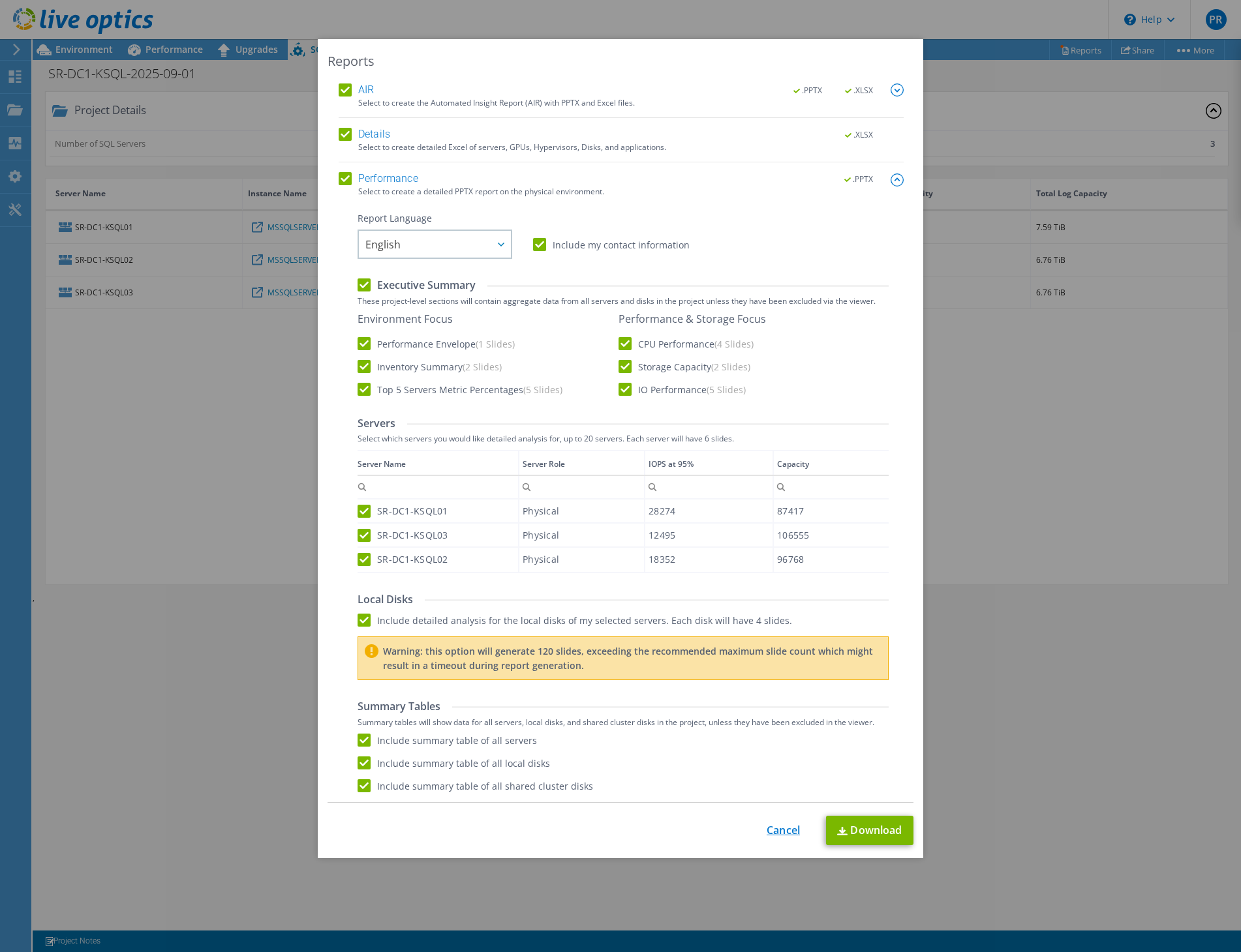
click at [775, 835] on link "Cancel" at bounding box center [783, 830] width 33 height 12
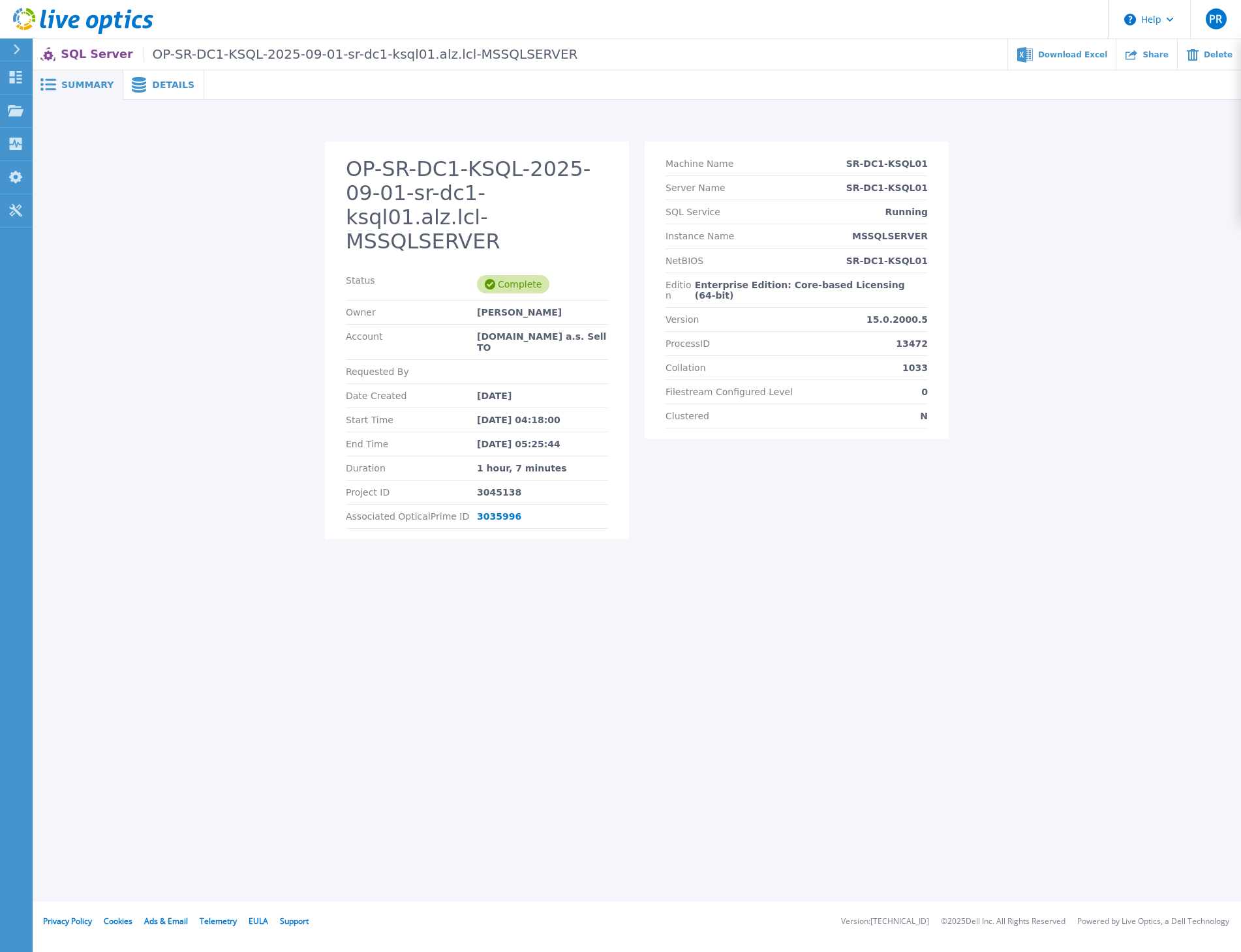
click at [169, 83] on span "Details" at bounding box center [173, 84] width 42 height 9
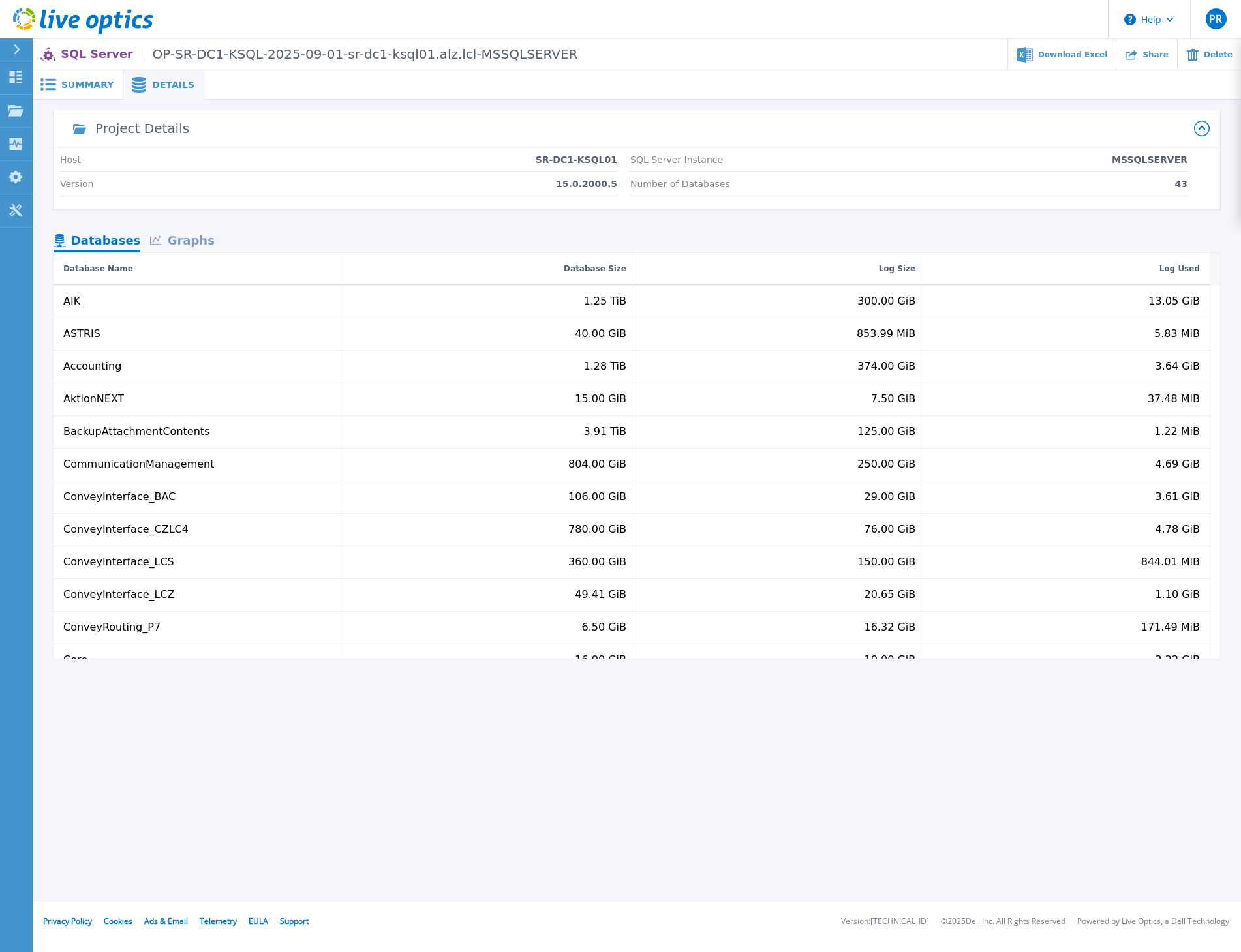
click at [184, 245] on div "Graphs" at bounding box center [182, 242] width 84 height 23
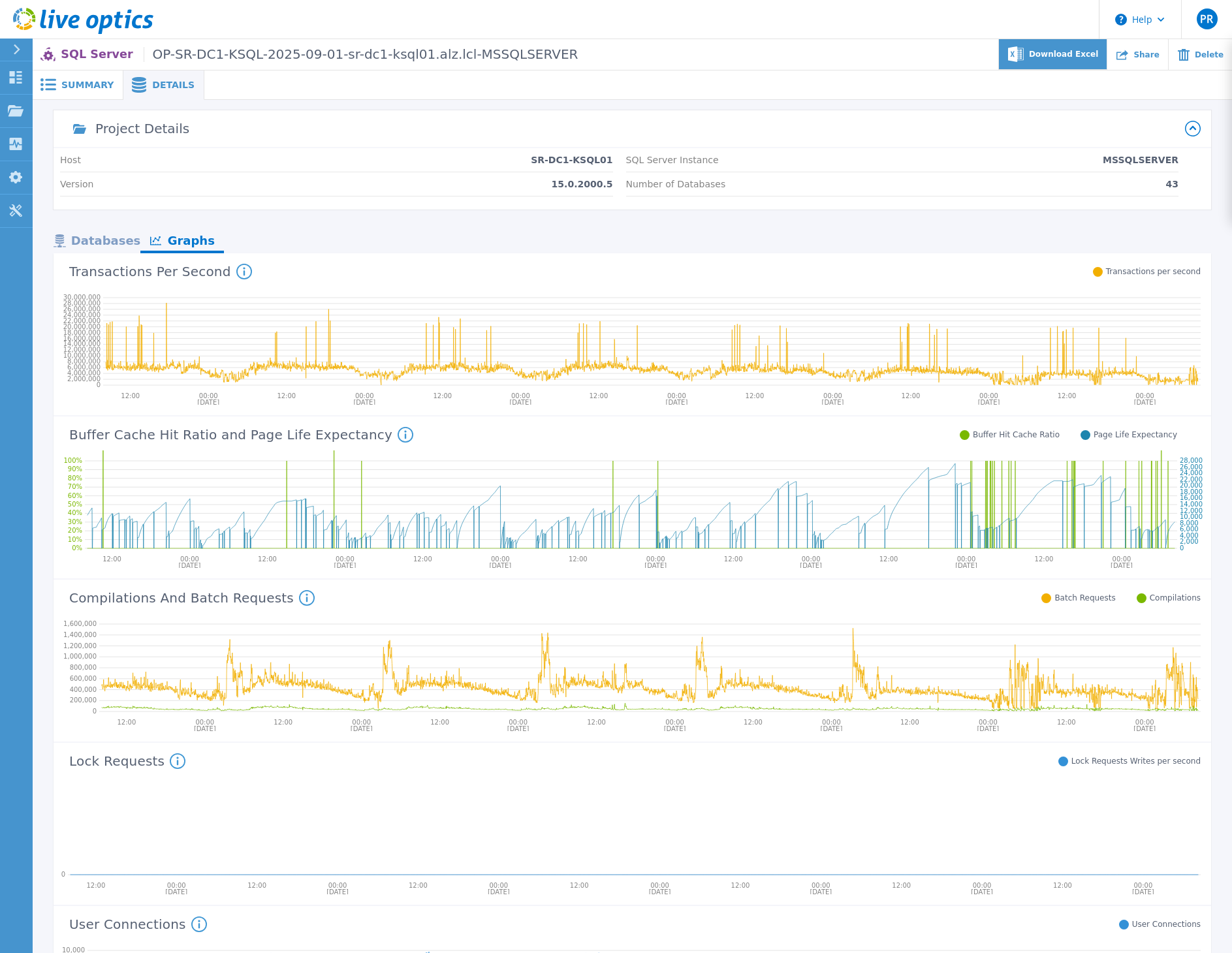
click at [1062, 60] on div "Download Excel" at bounding box center [1052, 54] width 108 height 31
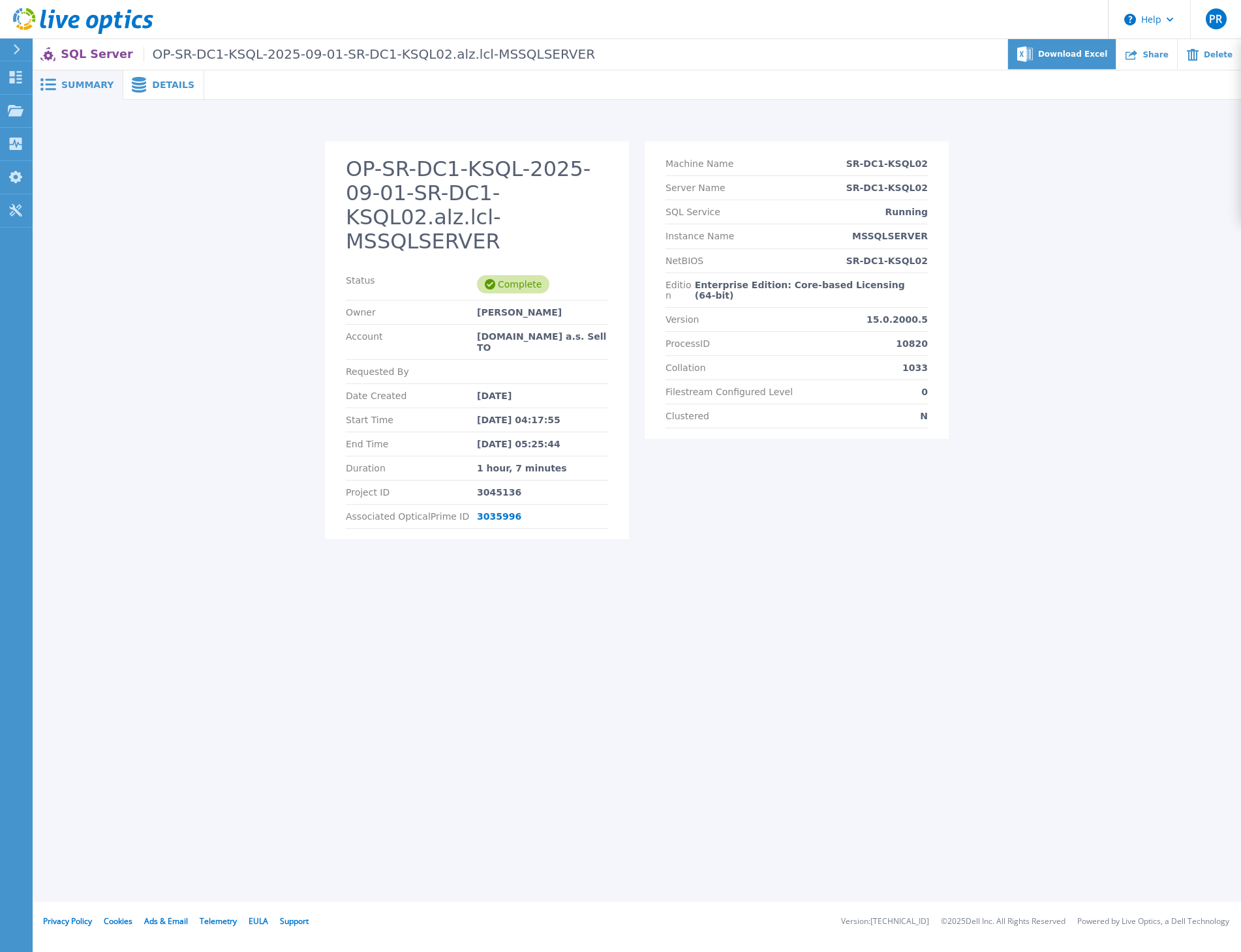
click at [1076, 69] on div "Download Excel" at bounding box center [1062, 54] width 108 height 31
click at [1070, 60] on div "Download Excel" at bounding box center [1062, 54] width 108 height 31
